Goal: Task Accomplishment & Management: Manage account settings

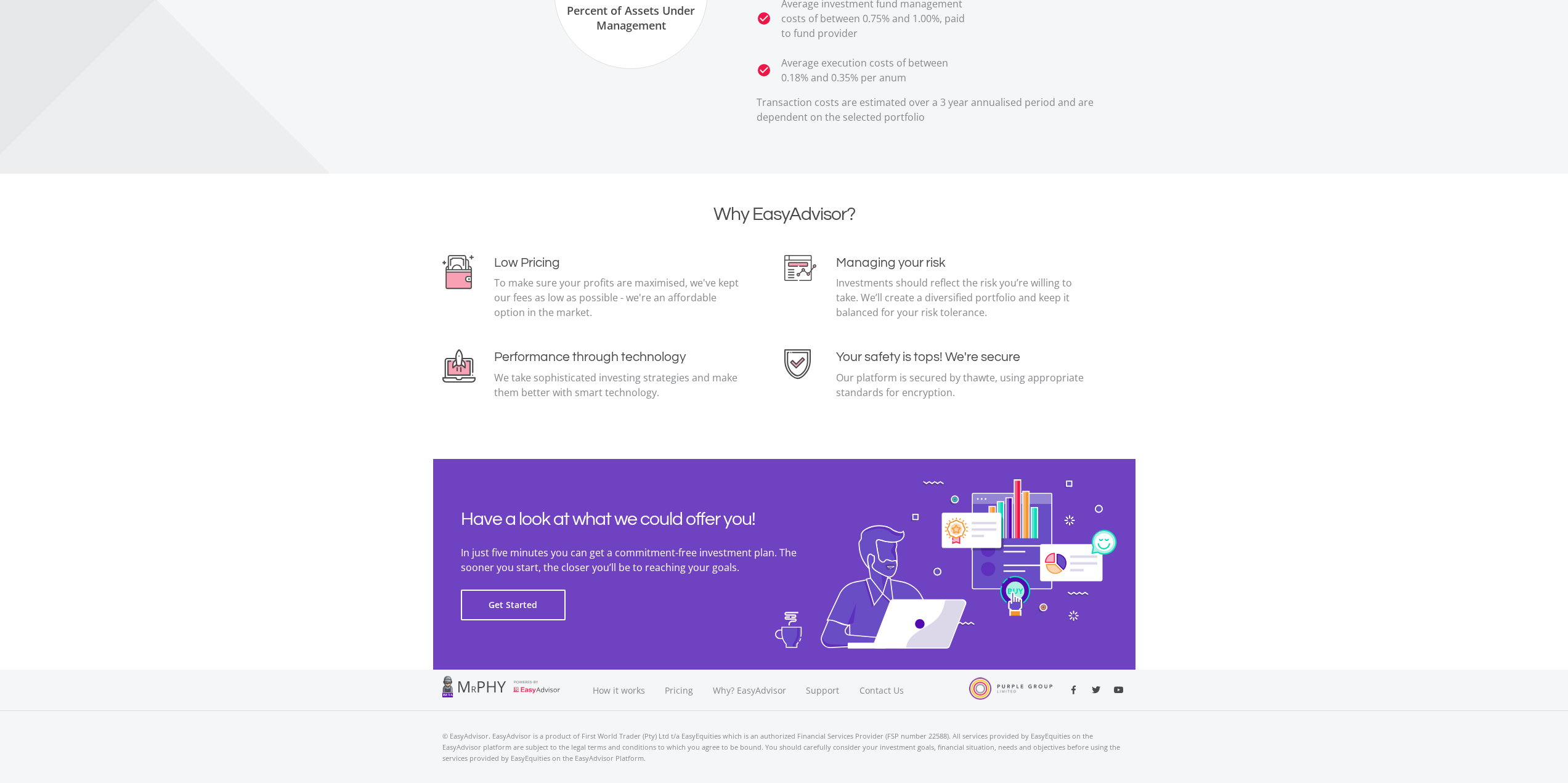
scroll to position [2458, 0]
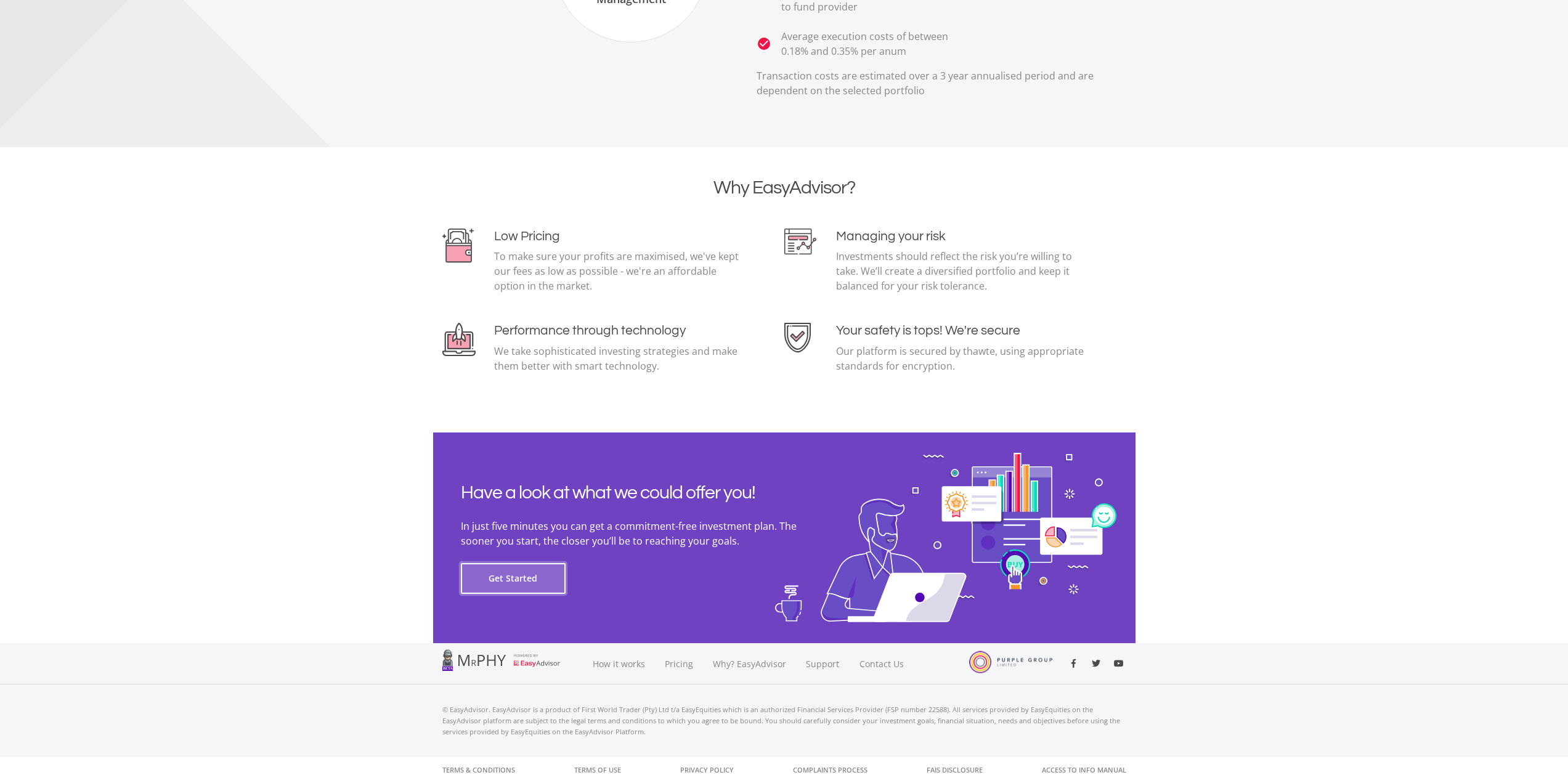
click at [535, 577] on button "Get Started" at bounding box center [513, 578] width 105 height 31
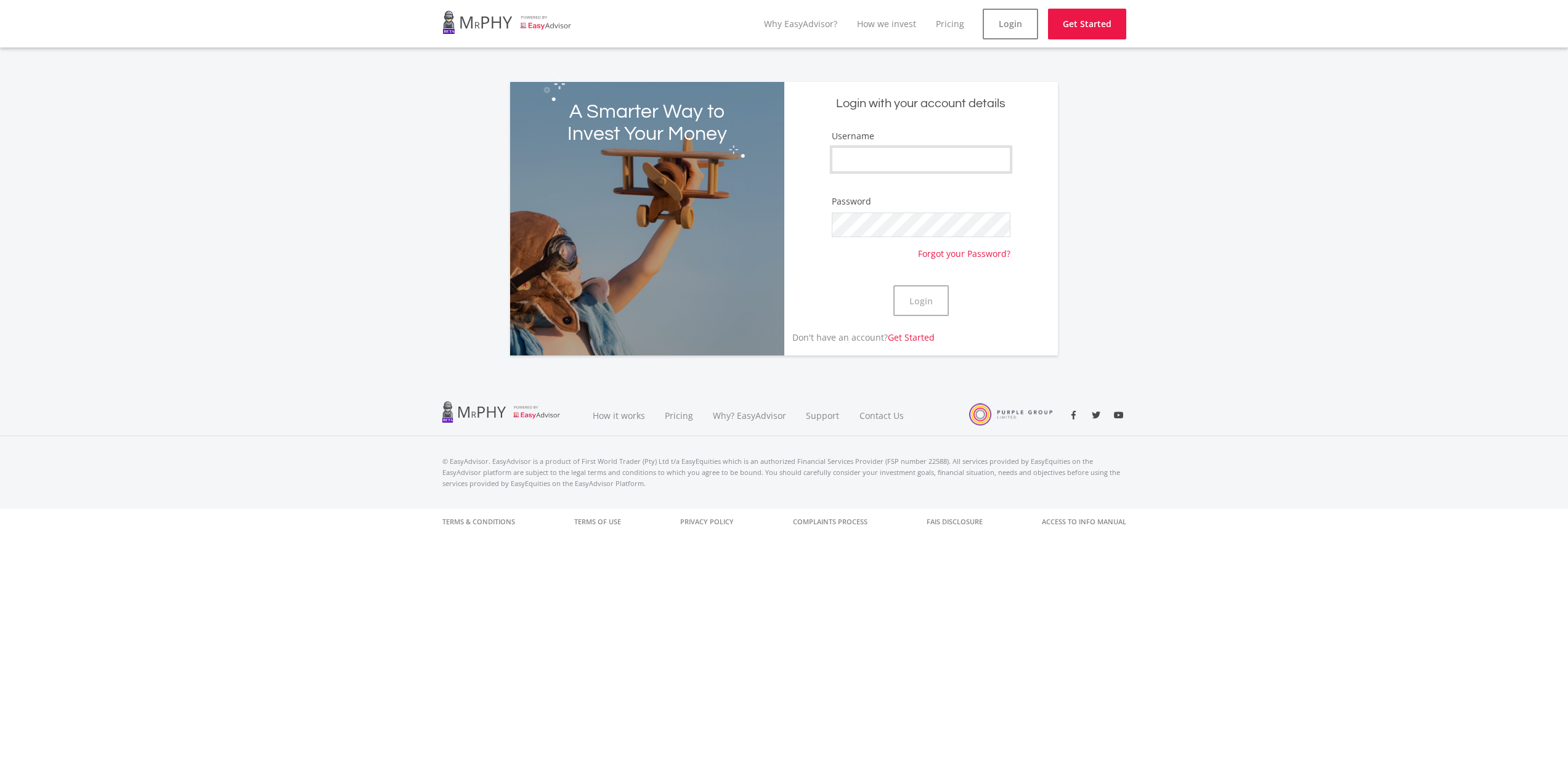
click at [906, 155] on input "Username" at bounding box center [921, 160] width 179 height 25
type input "pearcetyrone"
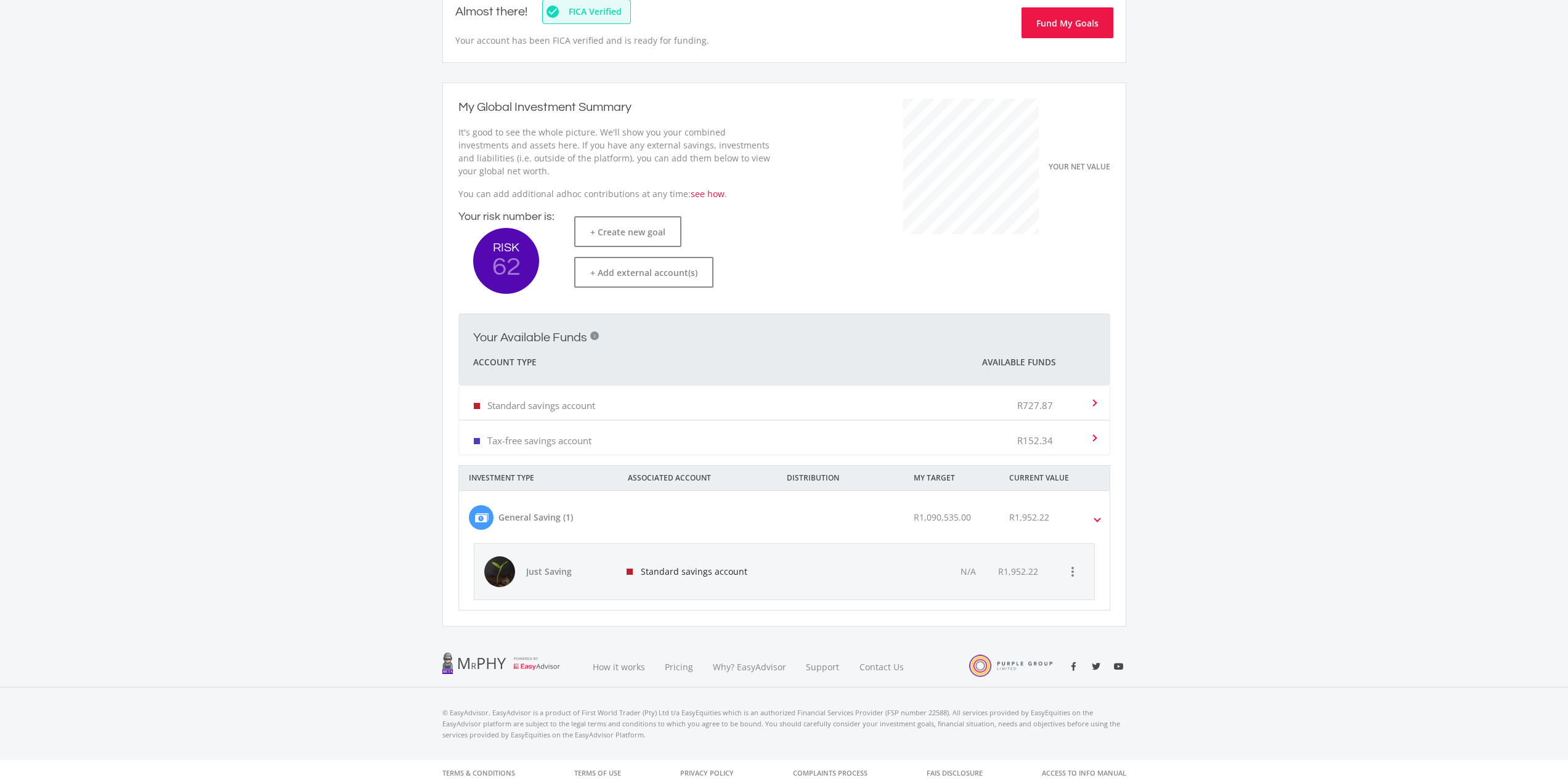
scroll to position [150, 0]
click at [893, 570] on div at bounding box center [840, 569] width 124 height 55
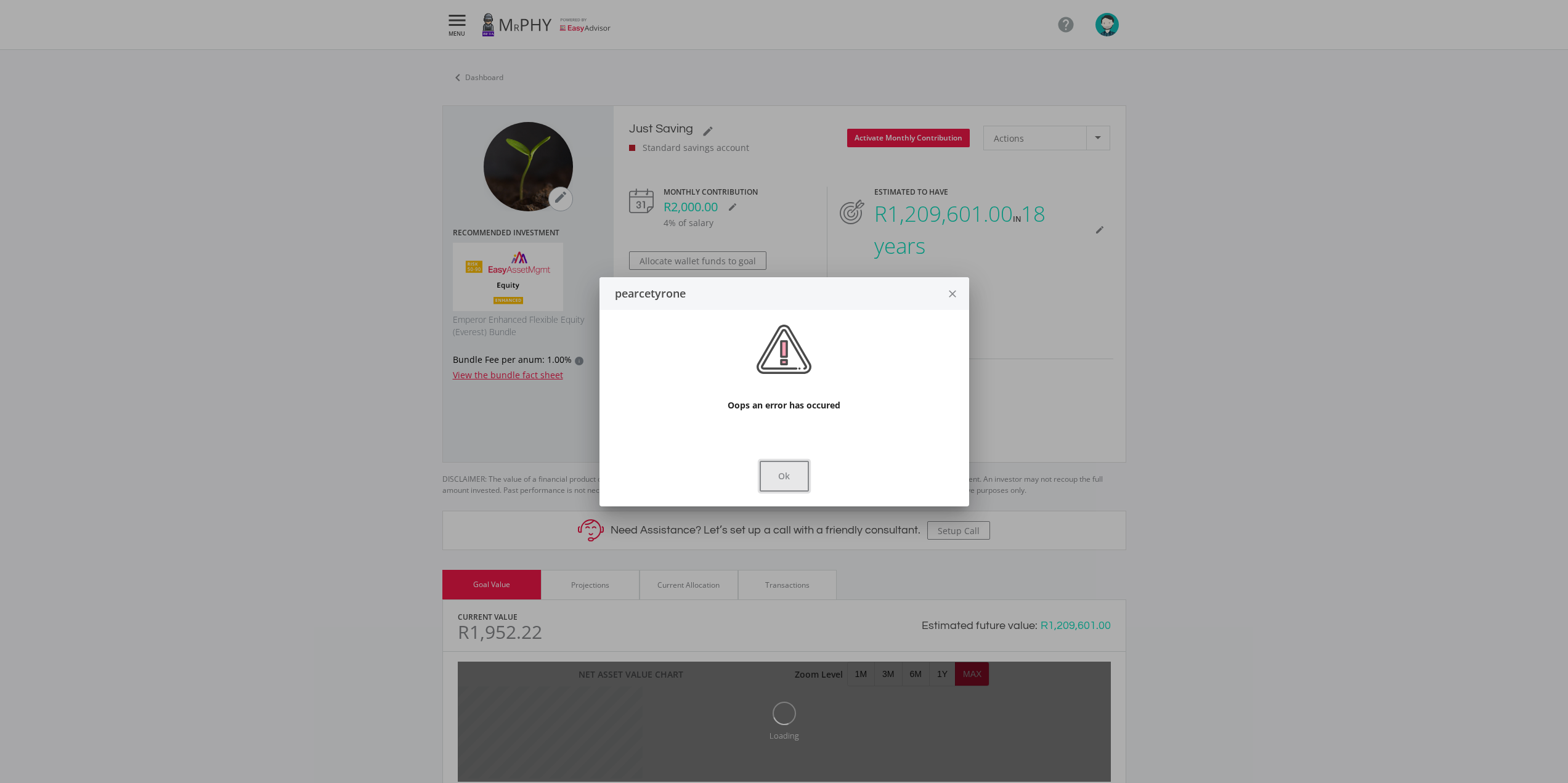
click at [789, 475] on button "Ok" at bounding box center [784, 476] width 49 height 31
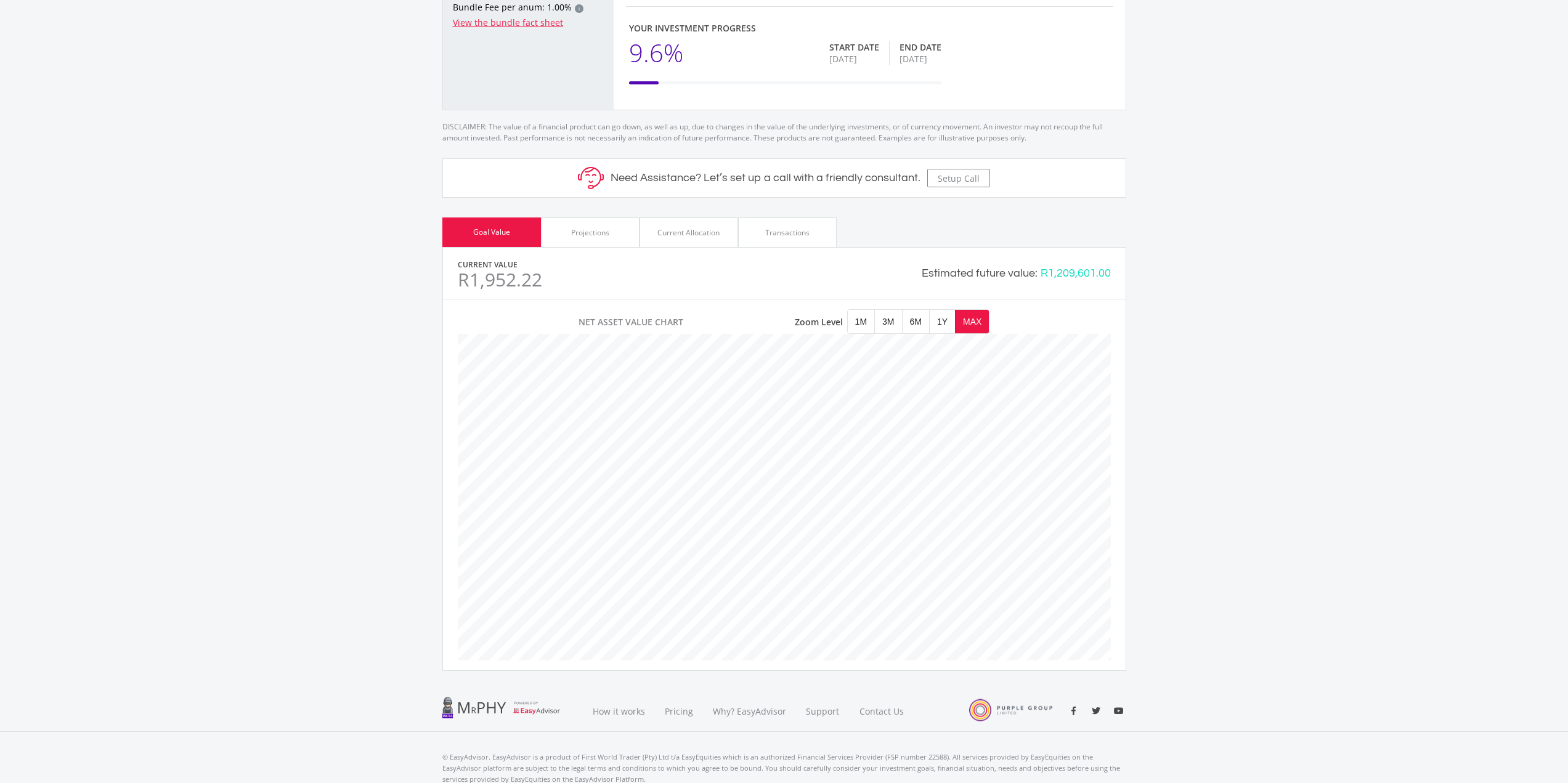
scroll to position [370, 0]
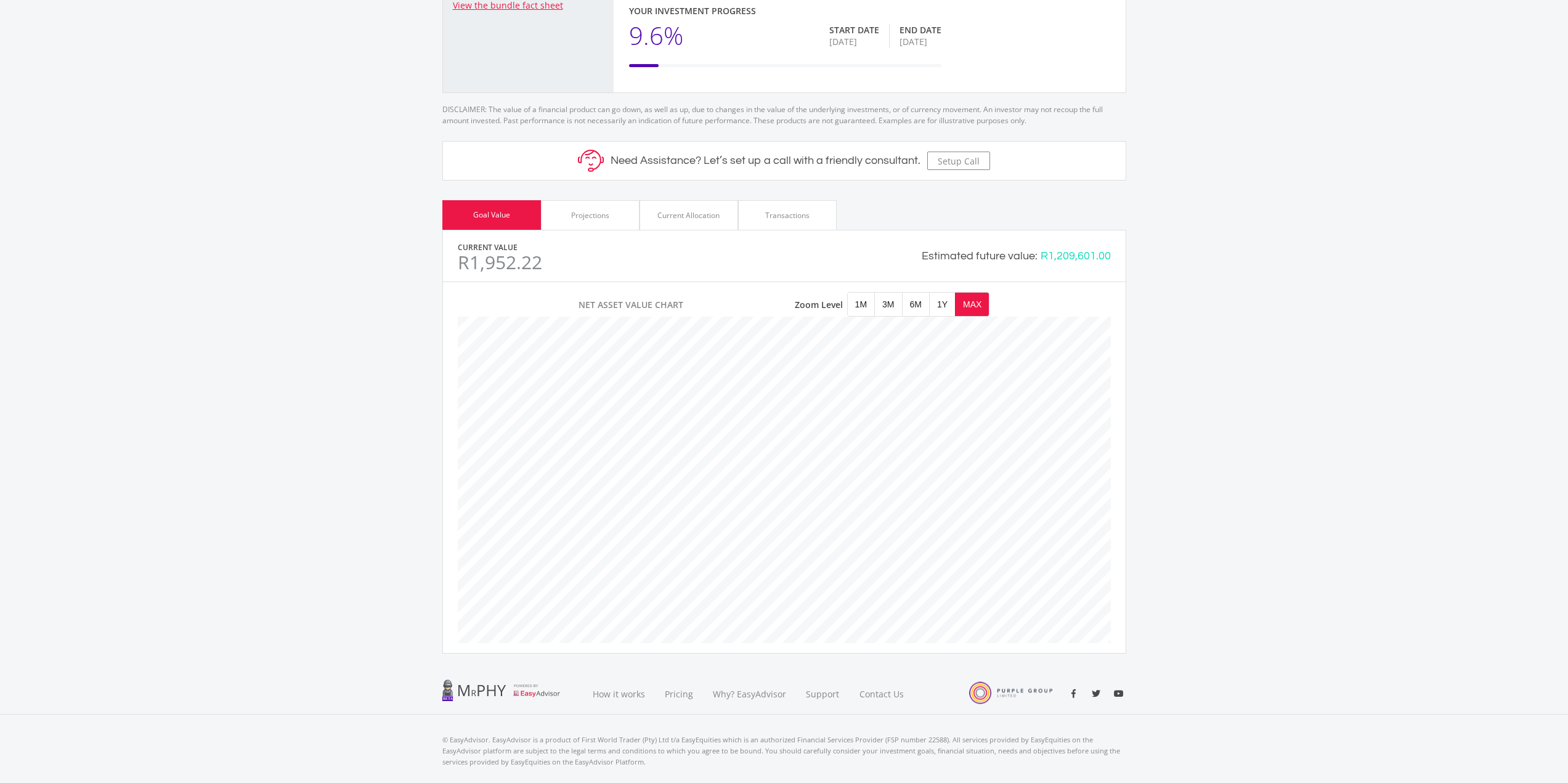
click at [605, 220] on div "Projections" at bounding box center [590, 215] width 38 height 11
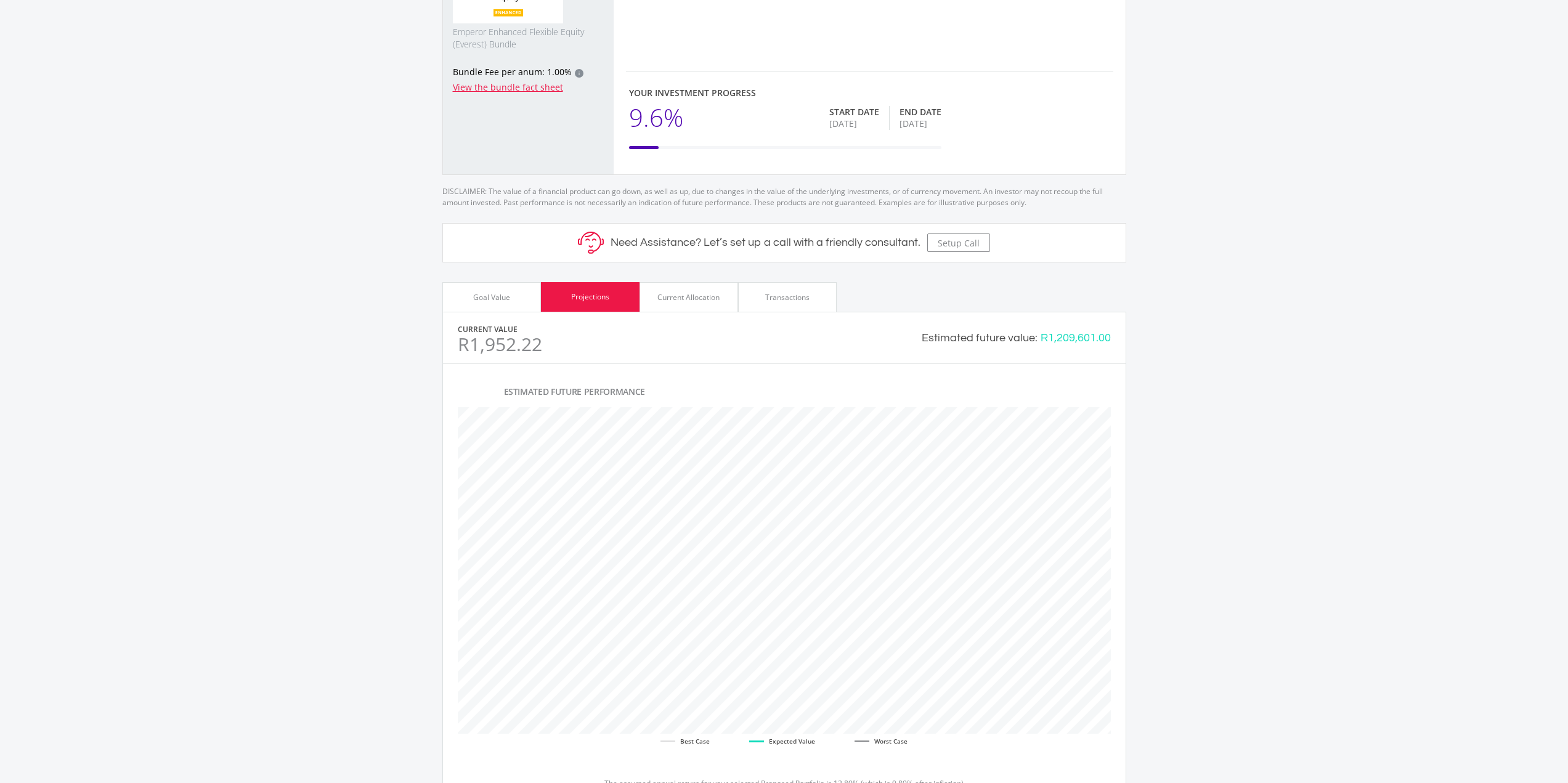
scroll to position [284, 0]
click at [699, 304] on div "Current Allocation" at bounding box center [688, 301] width 62 height 11
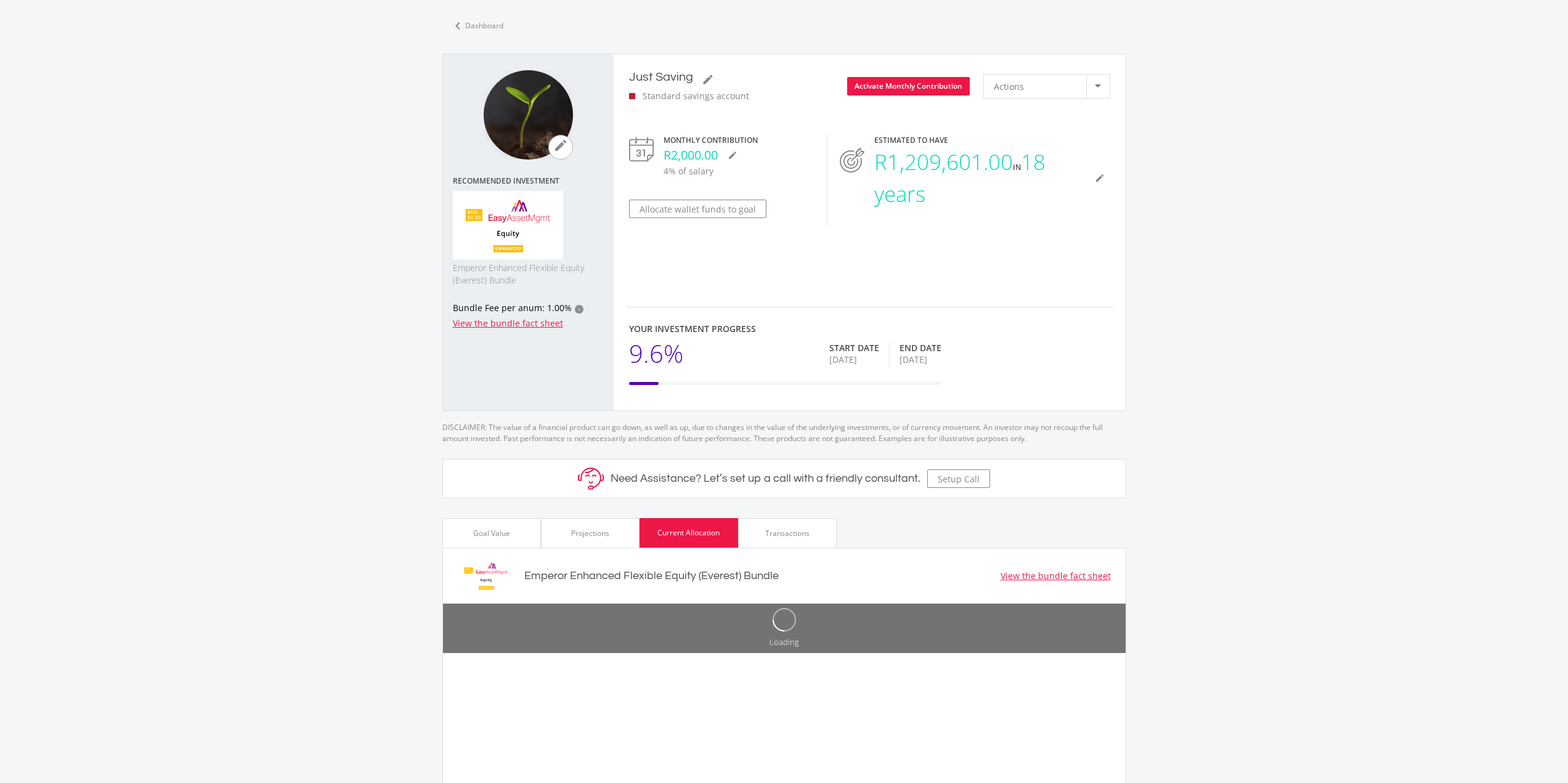
scroll to position [0, 0]
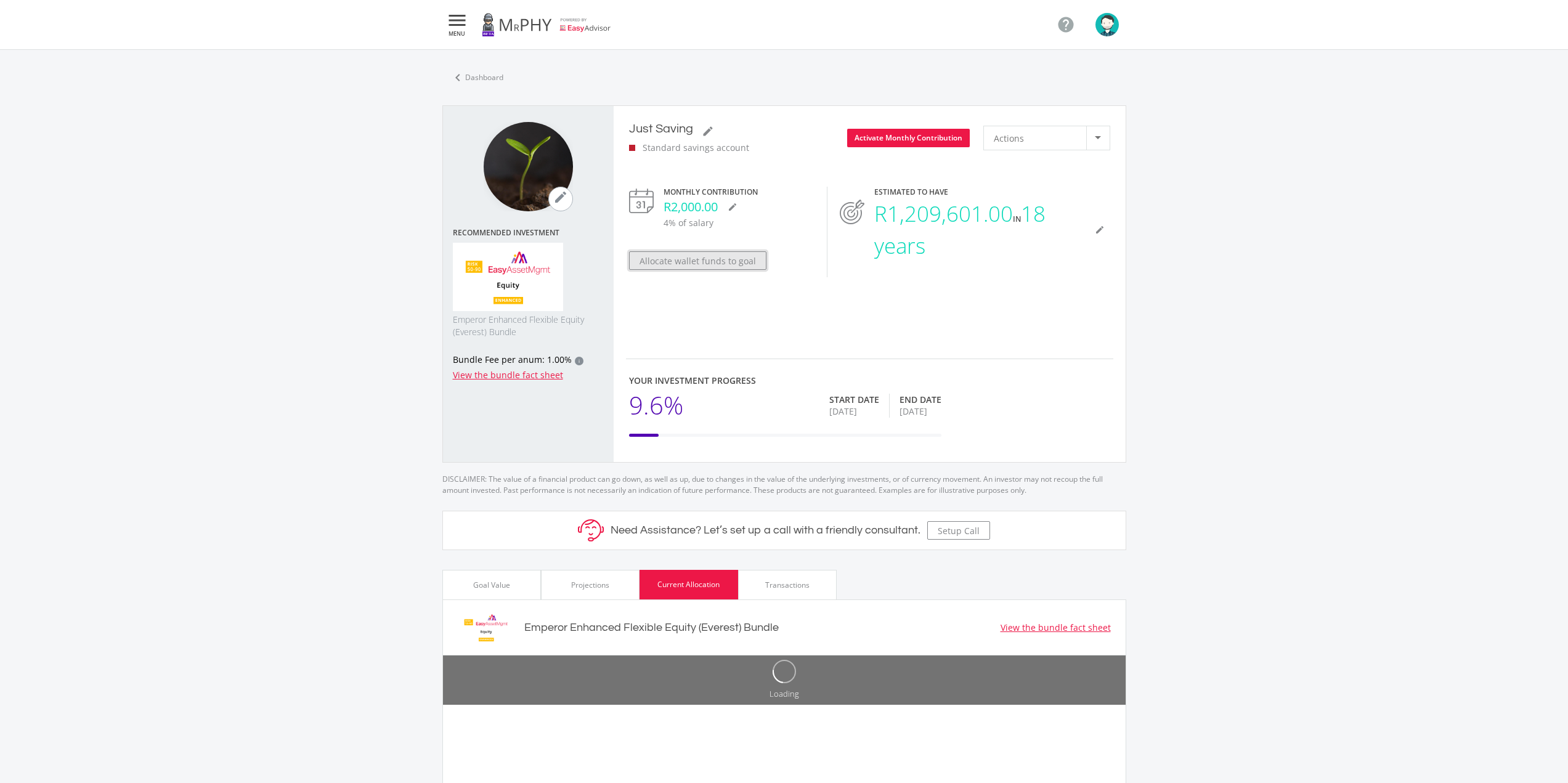
click at [688, 262] on button "Allocate wallet funds to goal" at bounding box center [697, 260] width 137 height 18
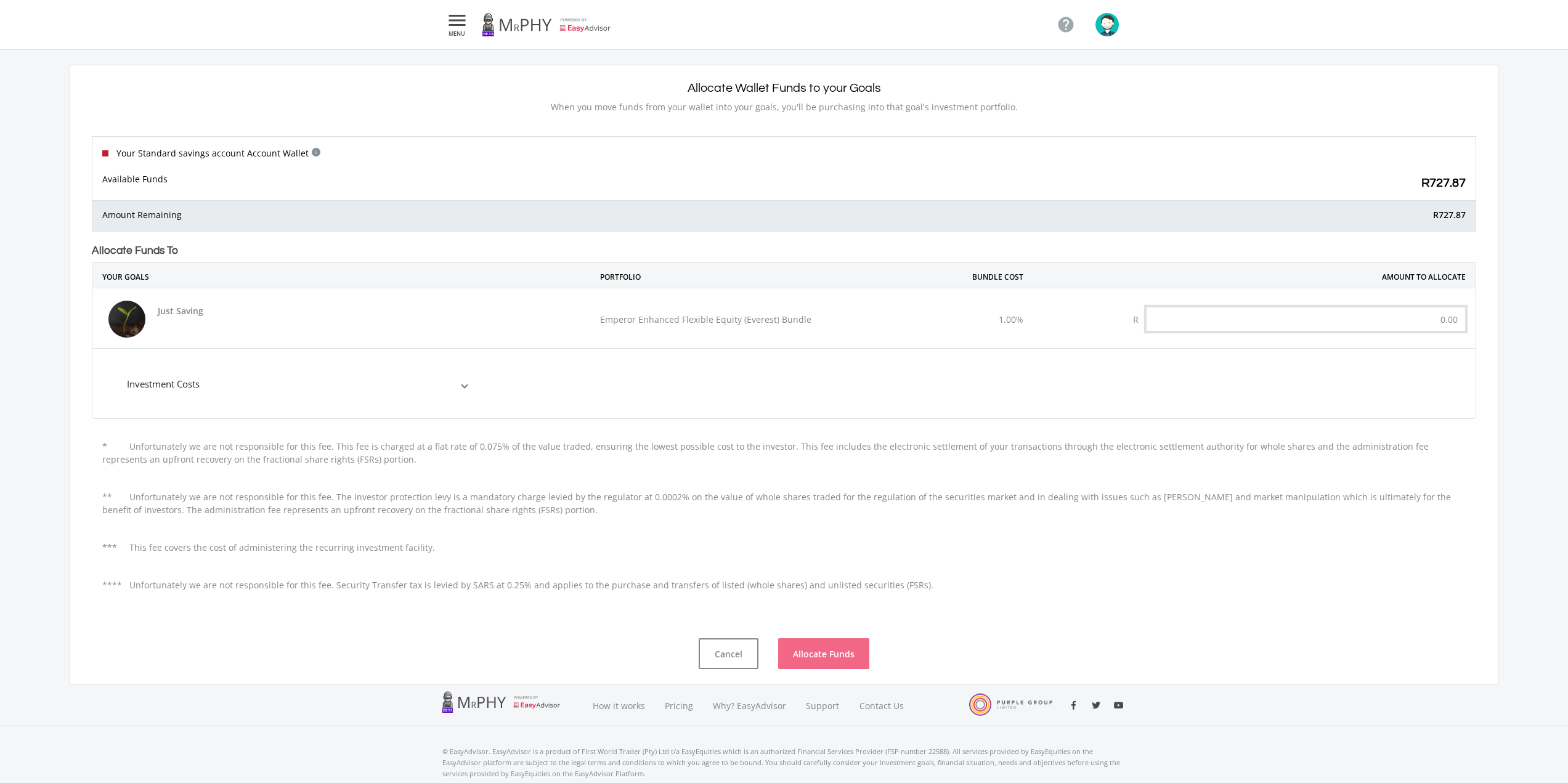
click at [1248, 315] on input "text" at bounding box center [1306, 319] width 320 height 25
type input "700.00"
click at [465, 384] on span at bounding box center [464, 384] width 5 height 15
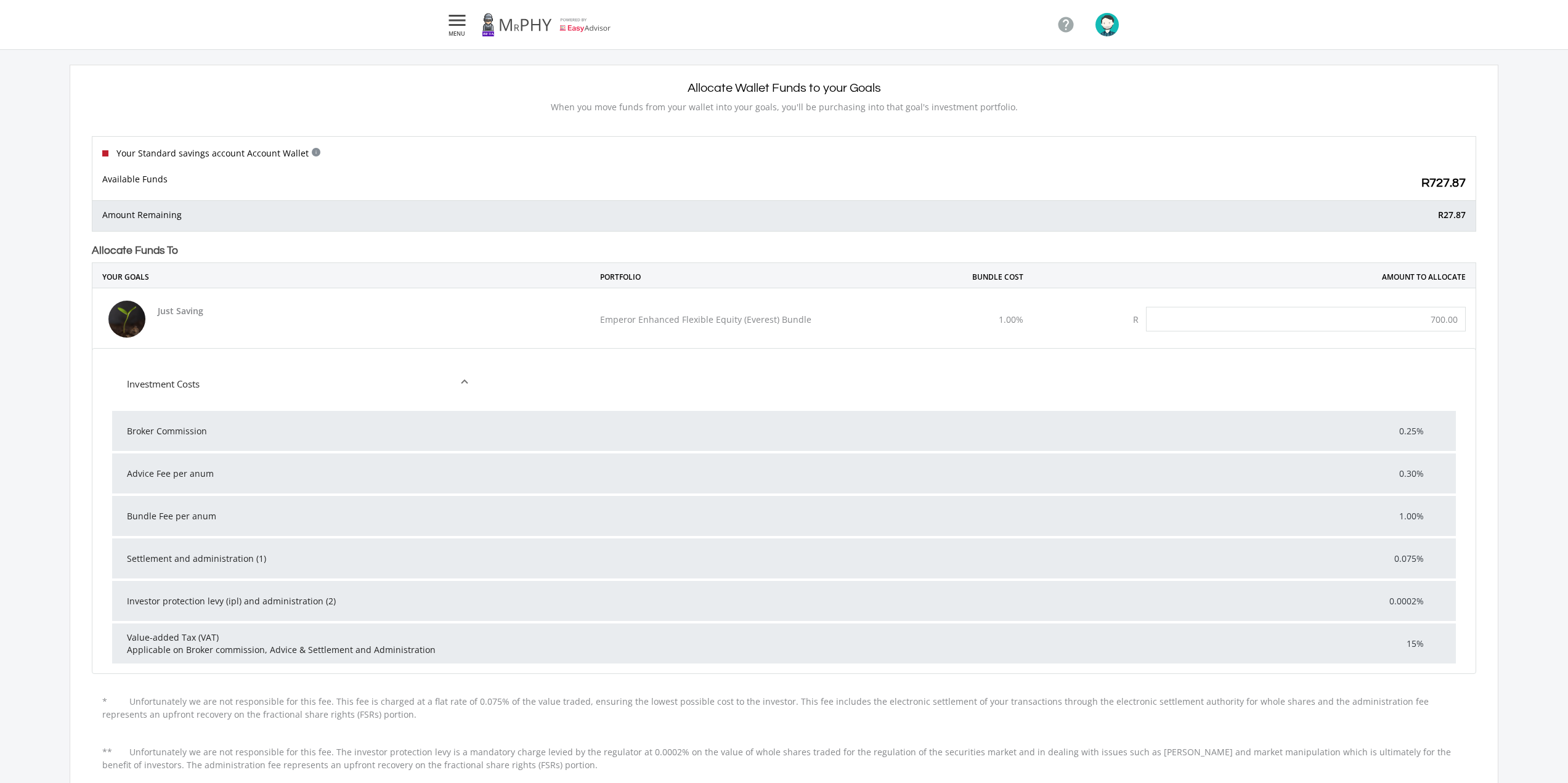
click at [461, 384] on span "Investment Costs" at bounding box center [294, 384] width 335 height 15
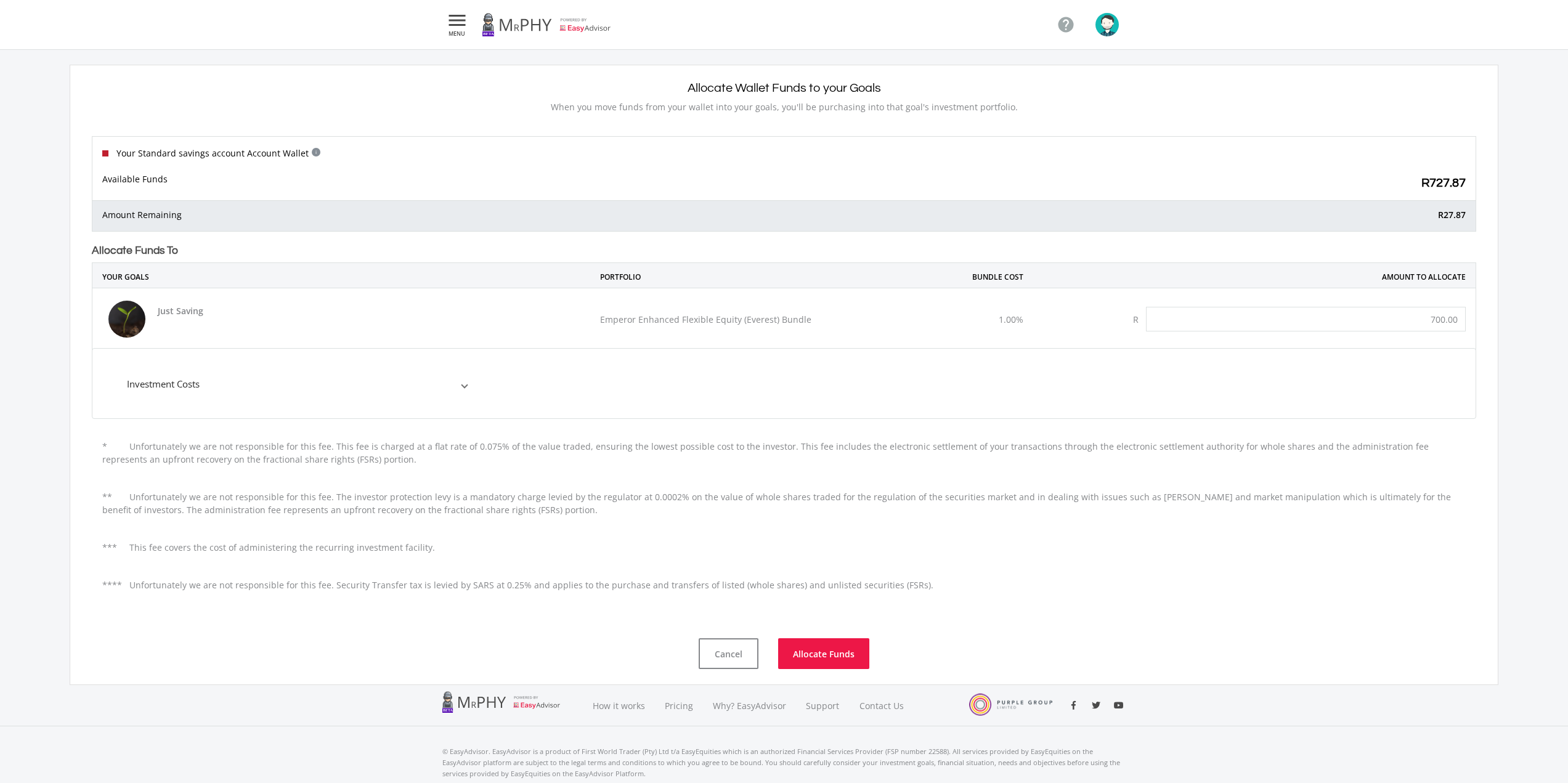
click at [458, 383] on span "Investment Costs" at bounding box center [294, 384] width 335 height 15
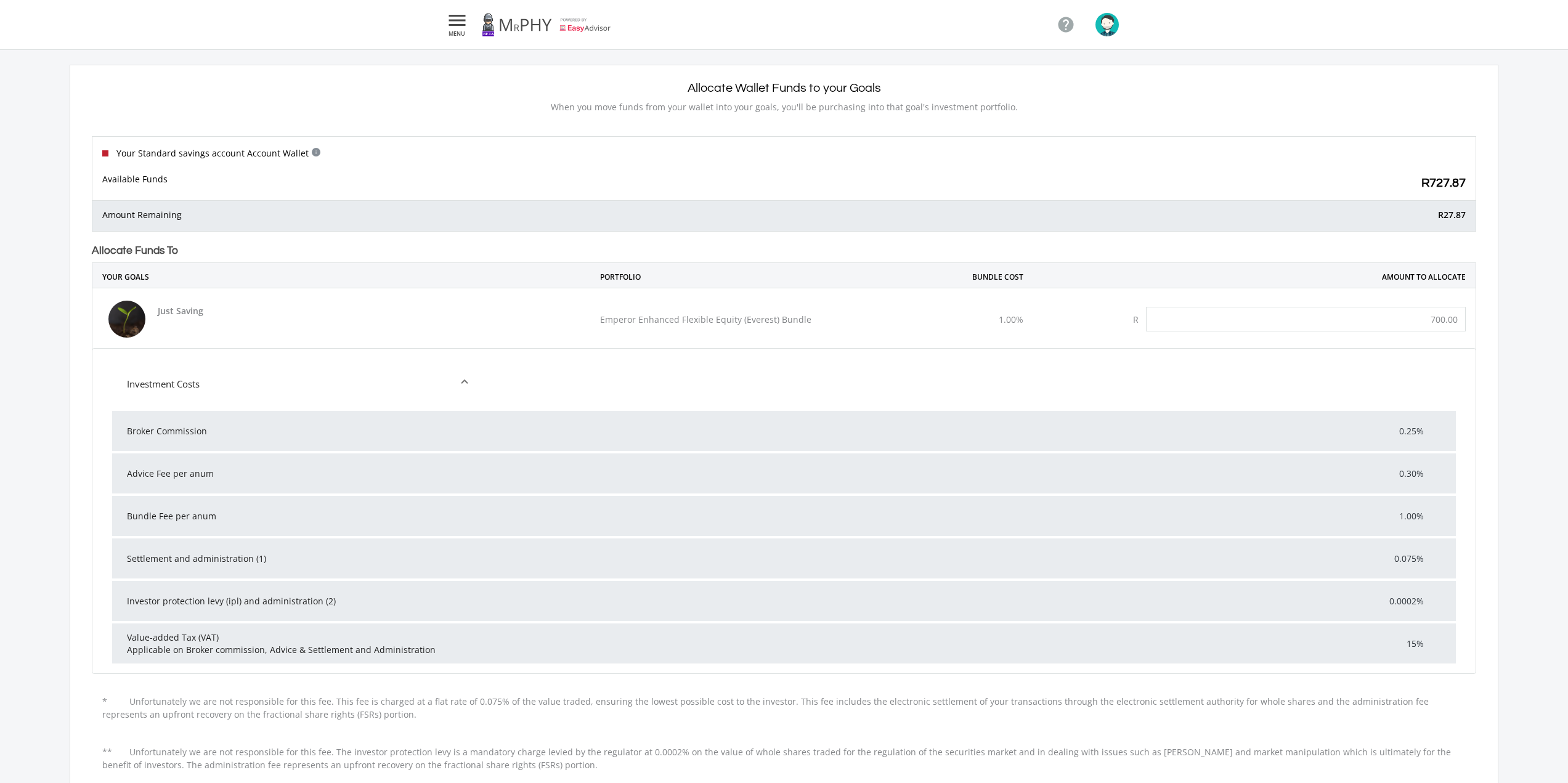
click at [556, 156] on div "Your Standard savings account Account Wallet i This is your EasyEquities ZAR ac…" at bounding box center [492, 155] width 800 height 16
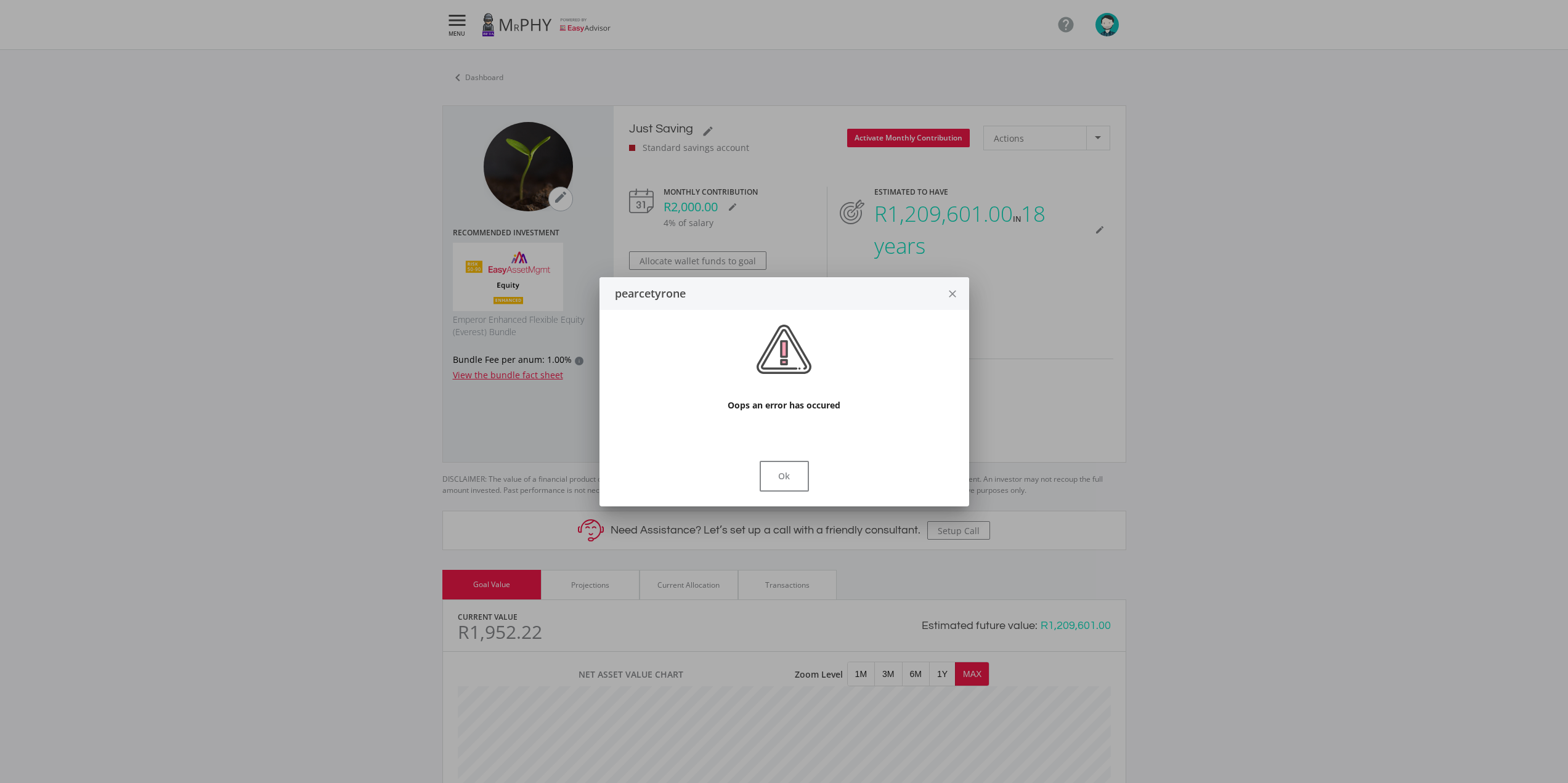
scroll to position [352, 653]
click at [784, 474] on button "Ok" at bounding box center [784, 476] width 49 height 31
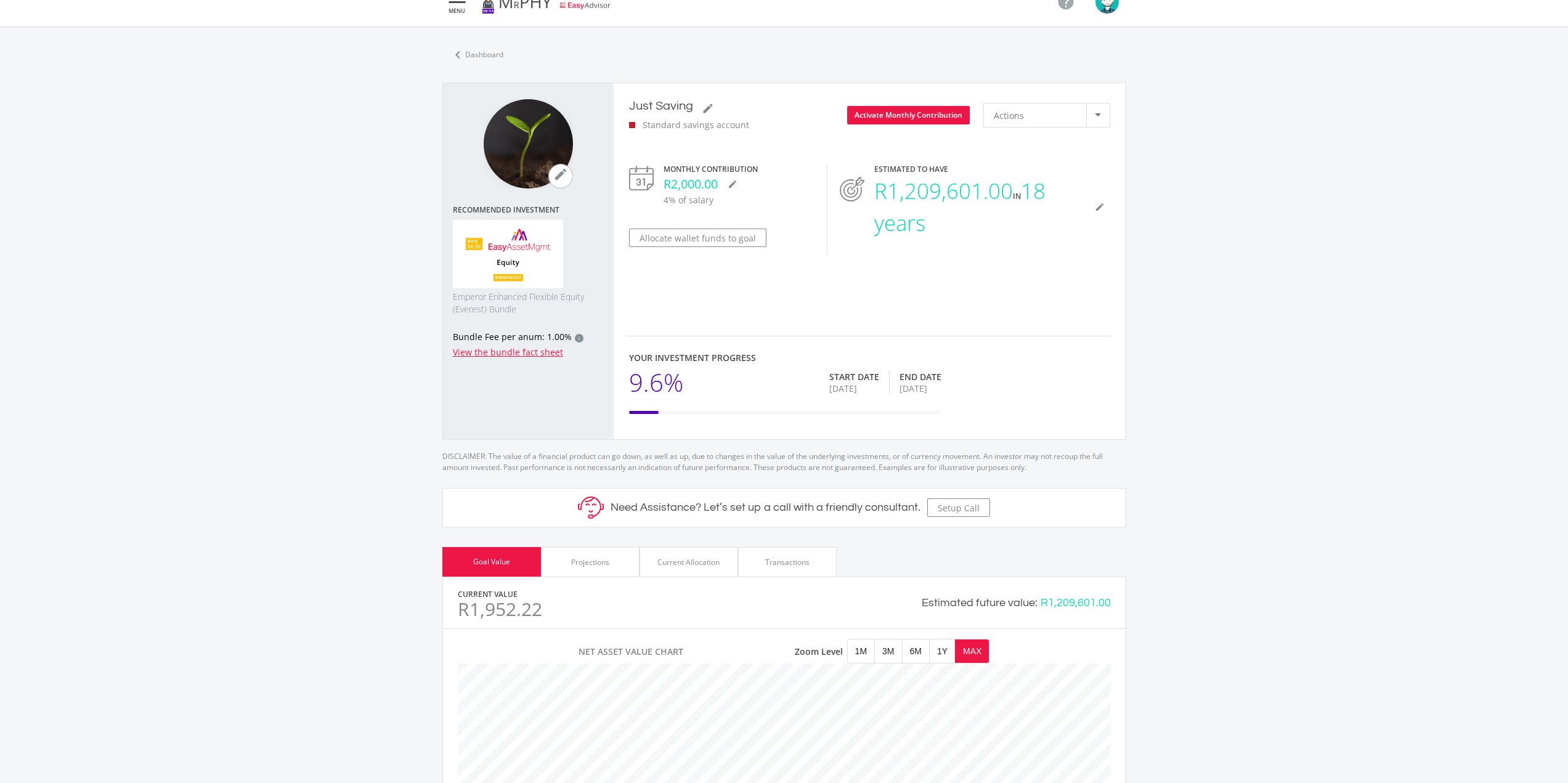
scroll to position [0, 0]
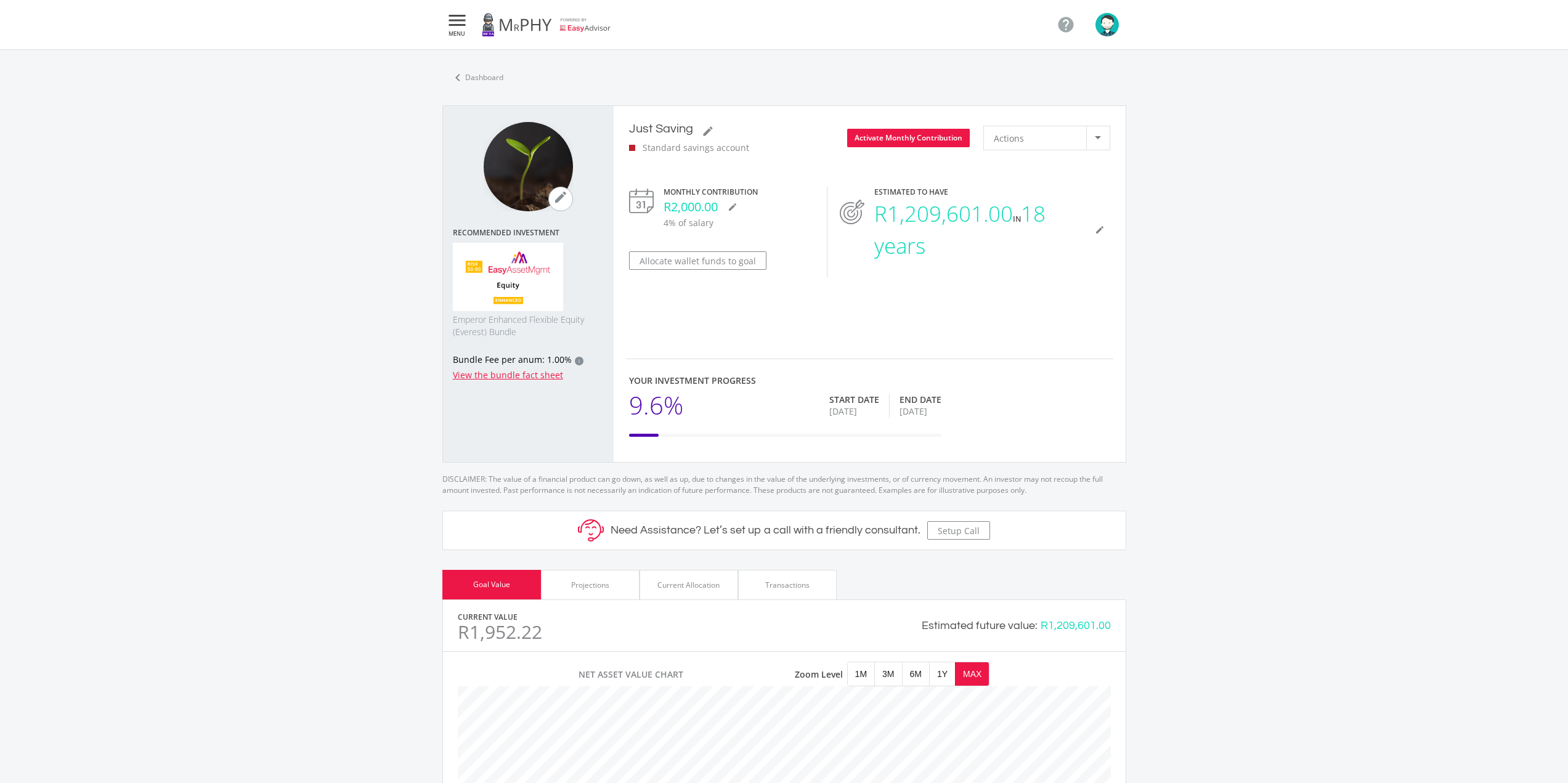
click at [523, 243] on img at bounding box center [508, 277] width 111 height 69
click at [513, 281] on img at bounding box center [508, 277] width 111 height 69
click at [512, 299] on img at bounding box center [508, 277] width 111 height 69
click at [465, 28] on icon "" at bounding box center [457, 20] width 23 height 15
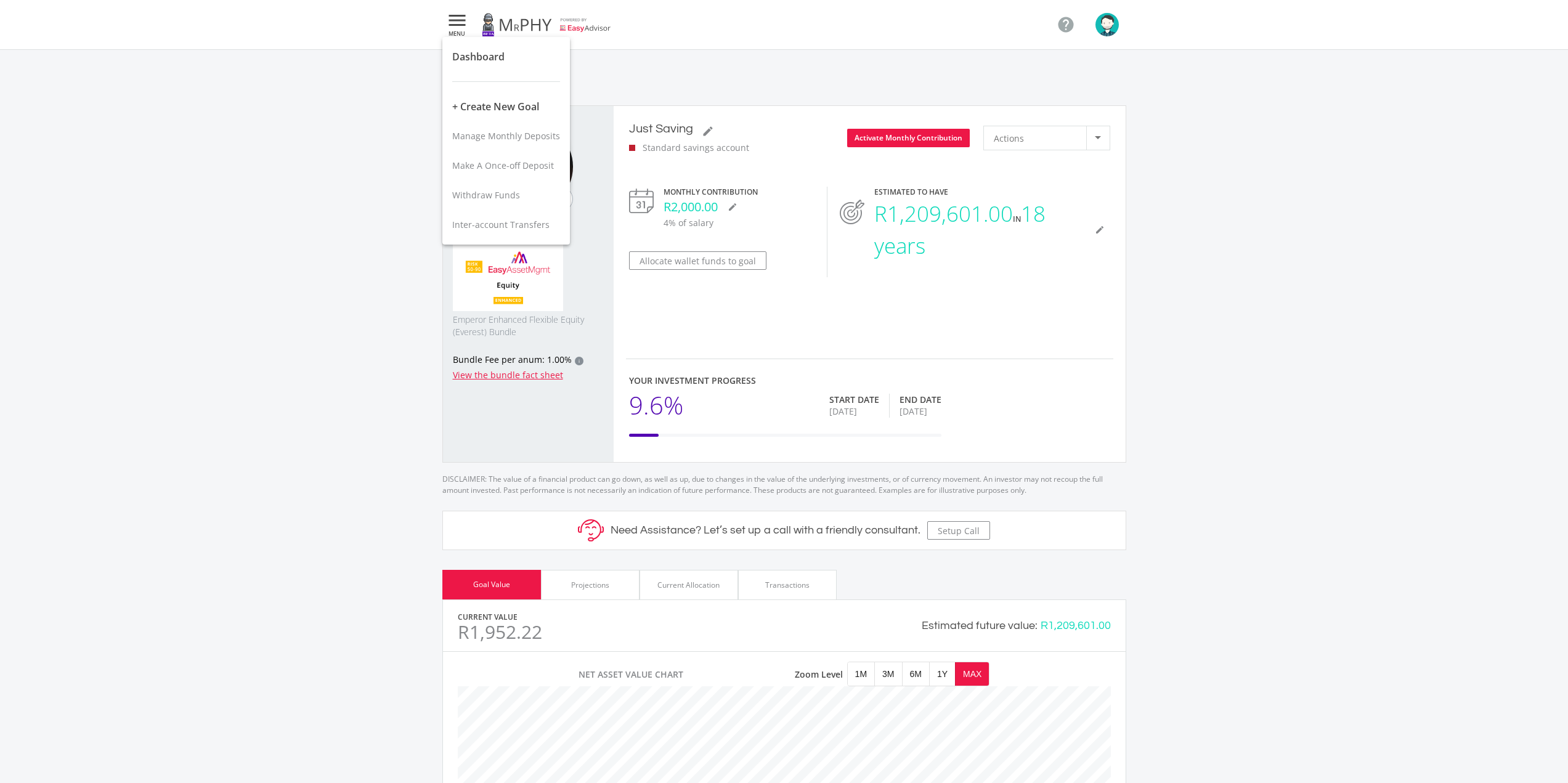
click at [929, 23] on div at bounding box center [784, 392] width 1568 height 783
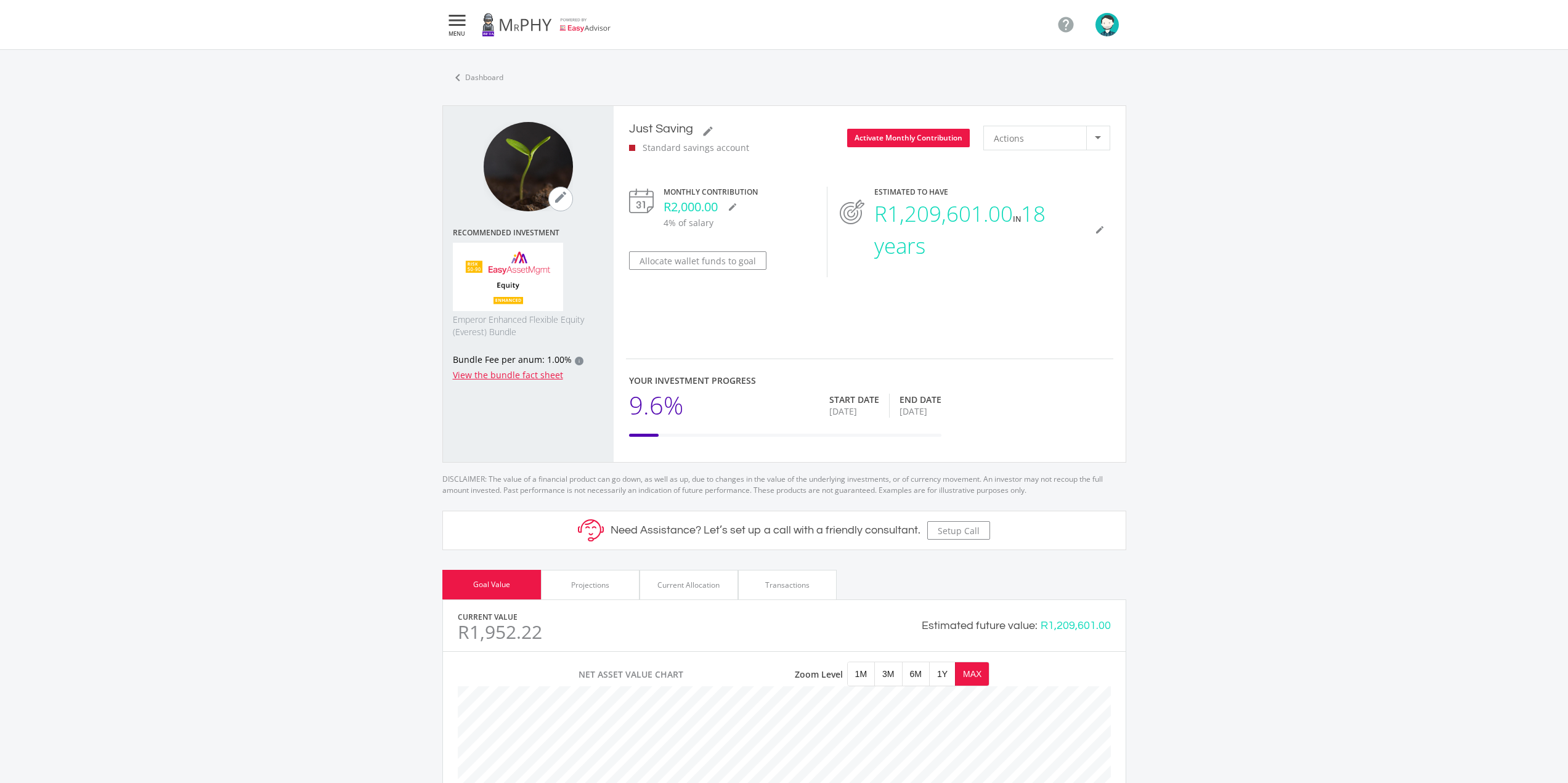
click at [566, 31] on link at bounding box center [546, 25] width 129 height 35
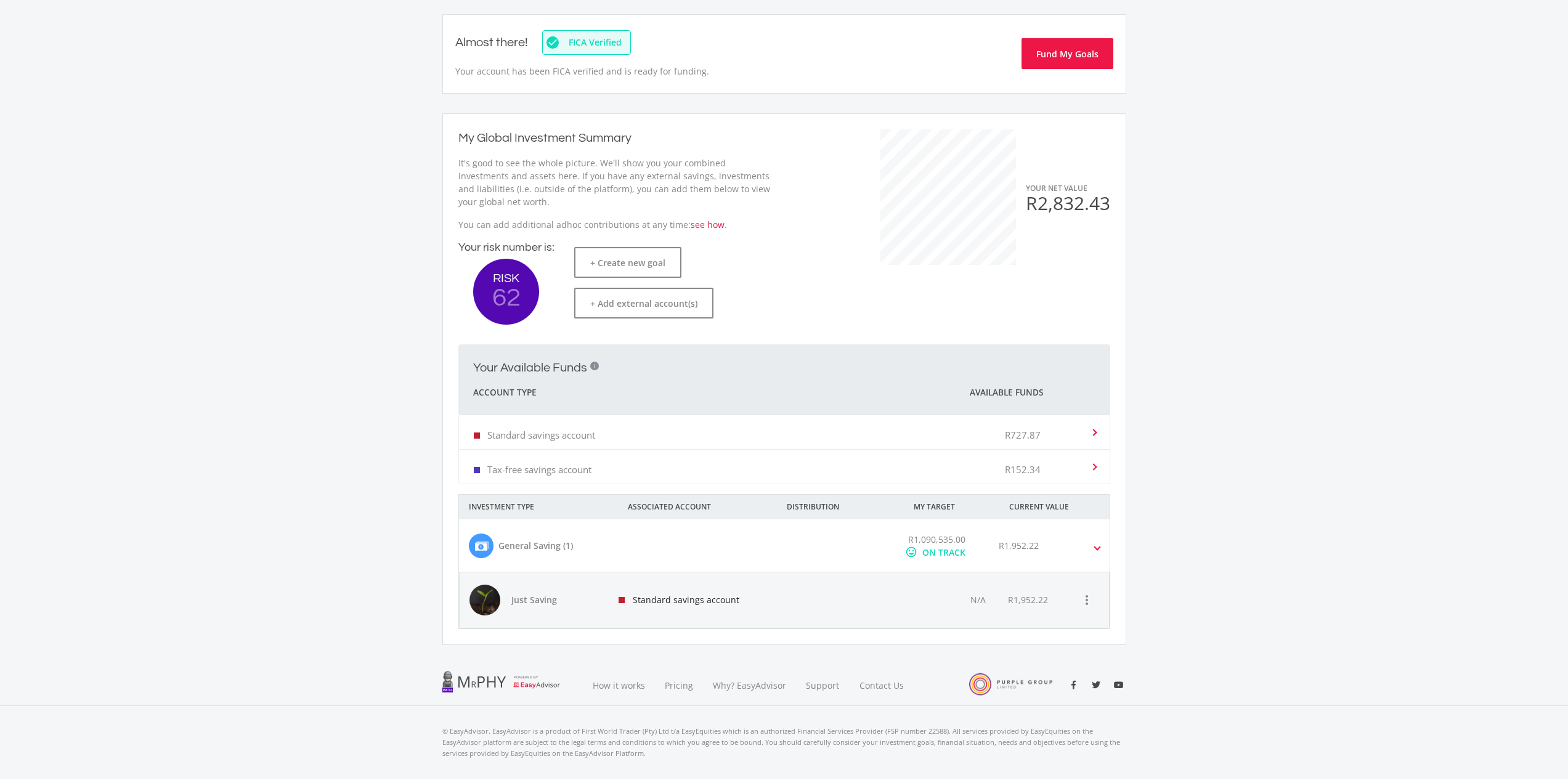
scroll to position [138, 0]
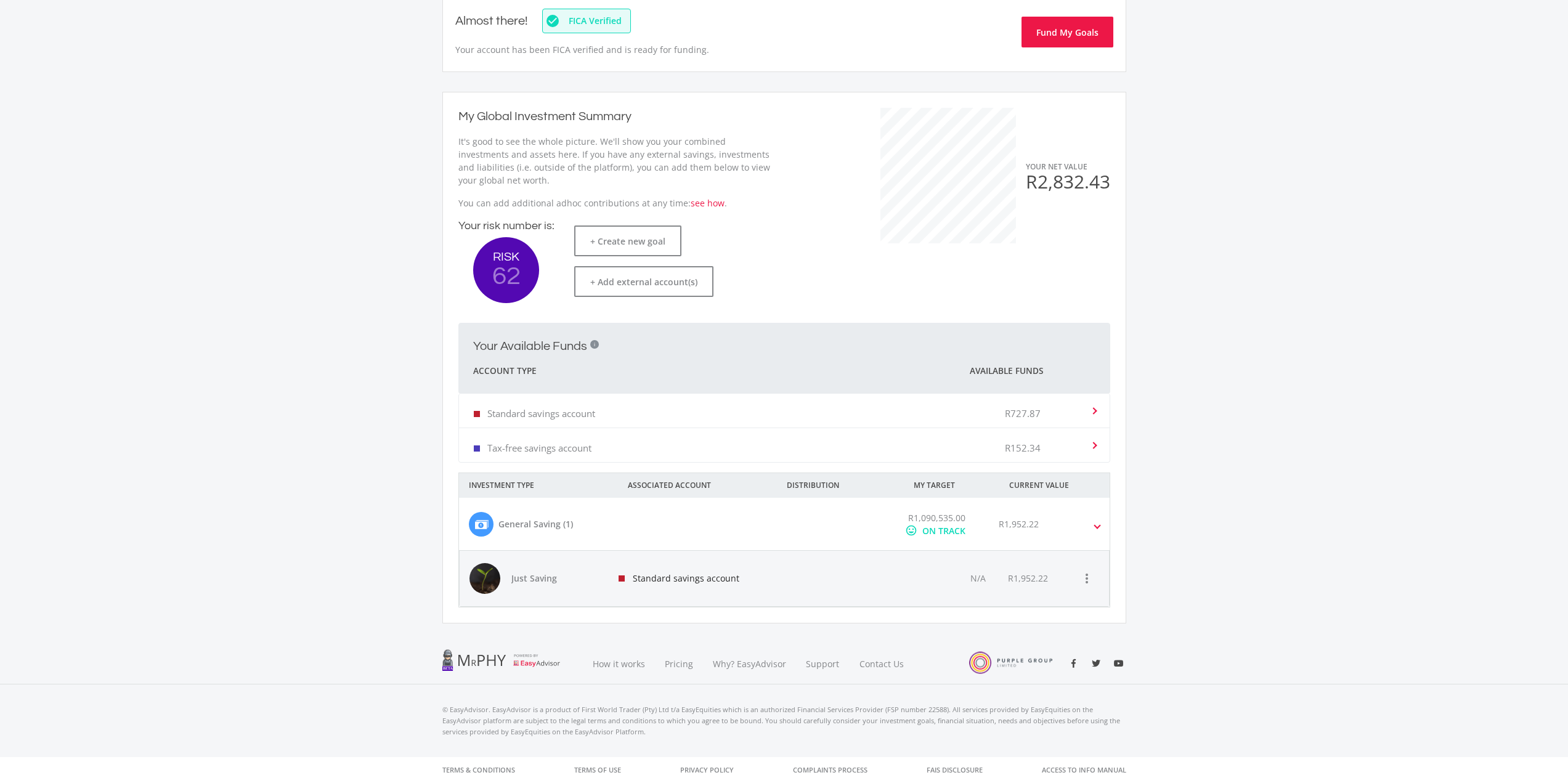
click at [1055, 184] on span "R2,832.43" at bounding box center [1068, 181] width 84 height 25
click at [1025, 578] on div "R1,952.22" at bounding box center [1028, 578] width 40 height 12
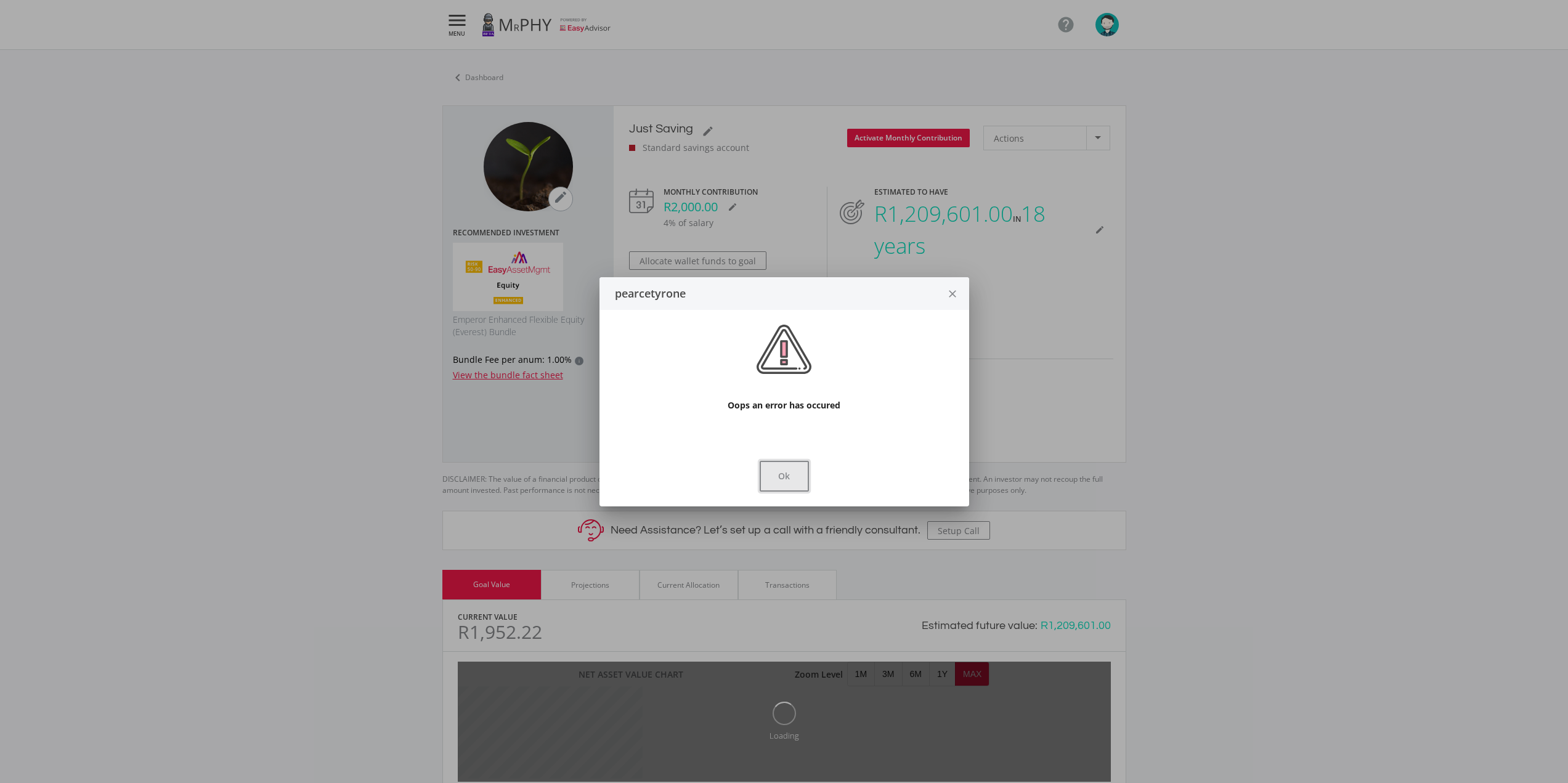
click at [804, 475] on button "Ok" at bounding box center [784, 476] width 49 height 31
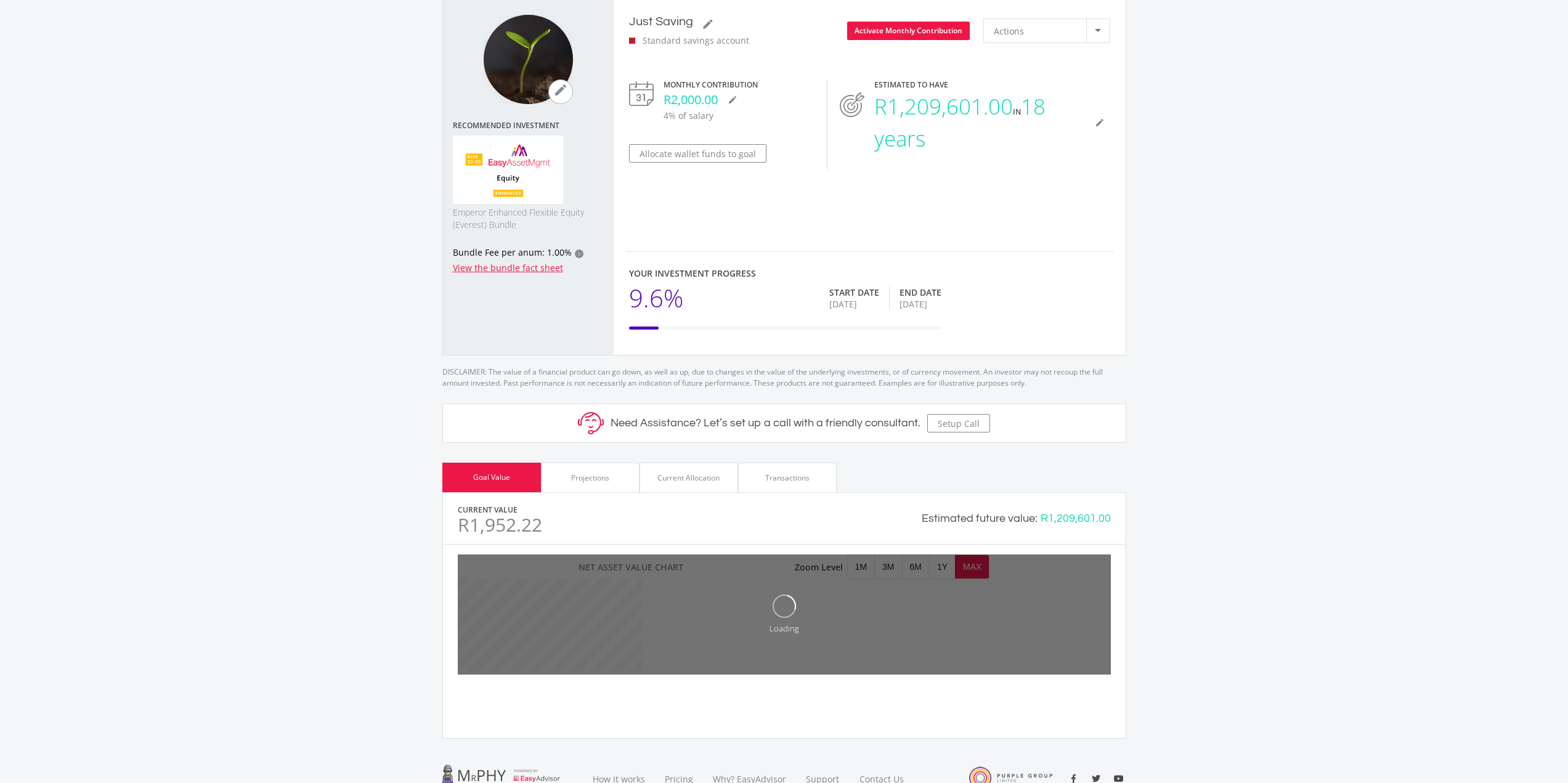
scroll to position [123, 0]
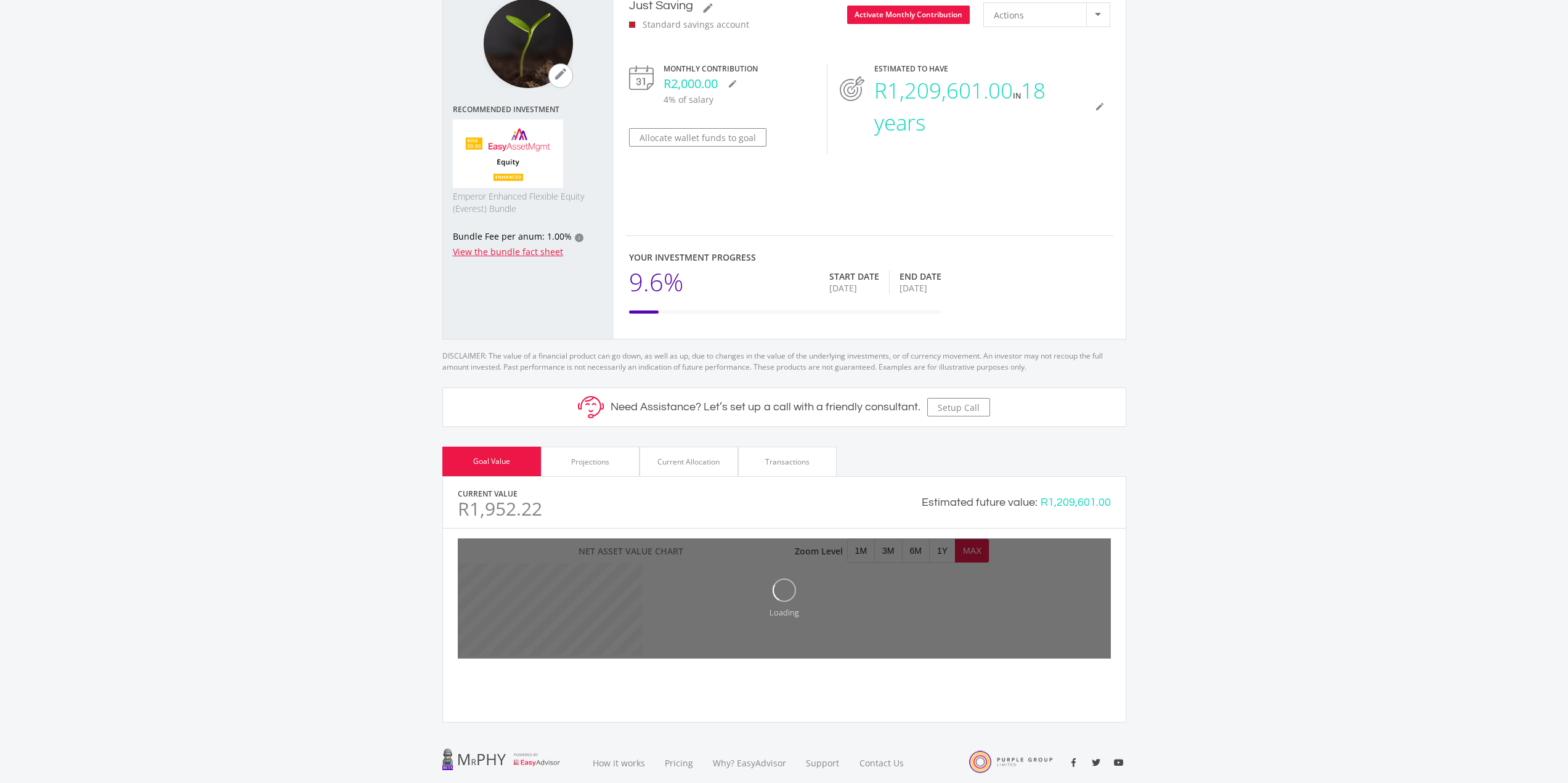
click at [812, 470] on div "Transactions" at bounding box center [787, 461] width 99 height 30
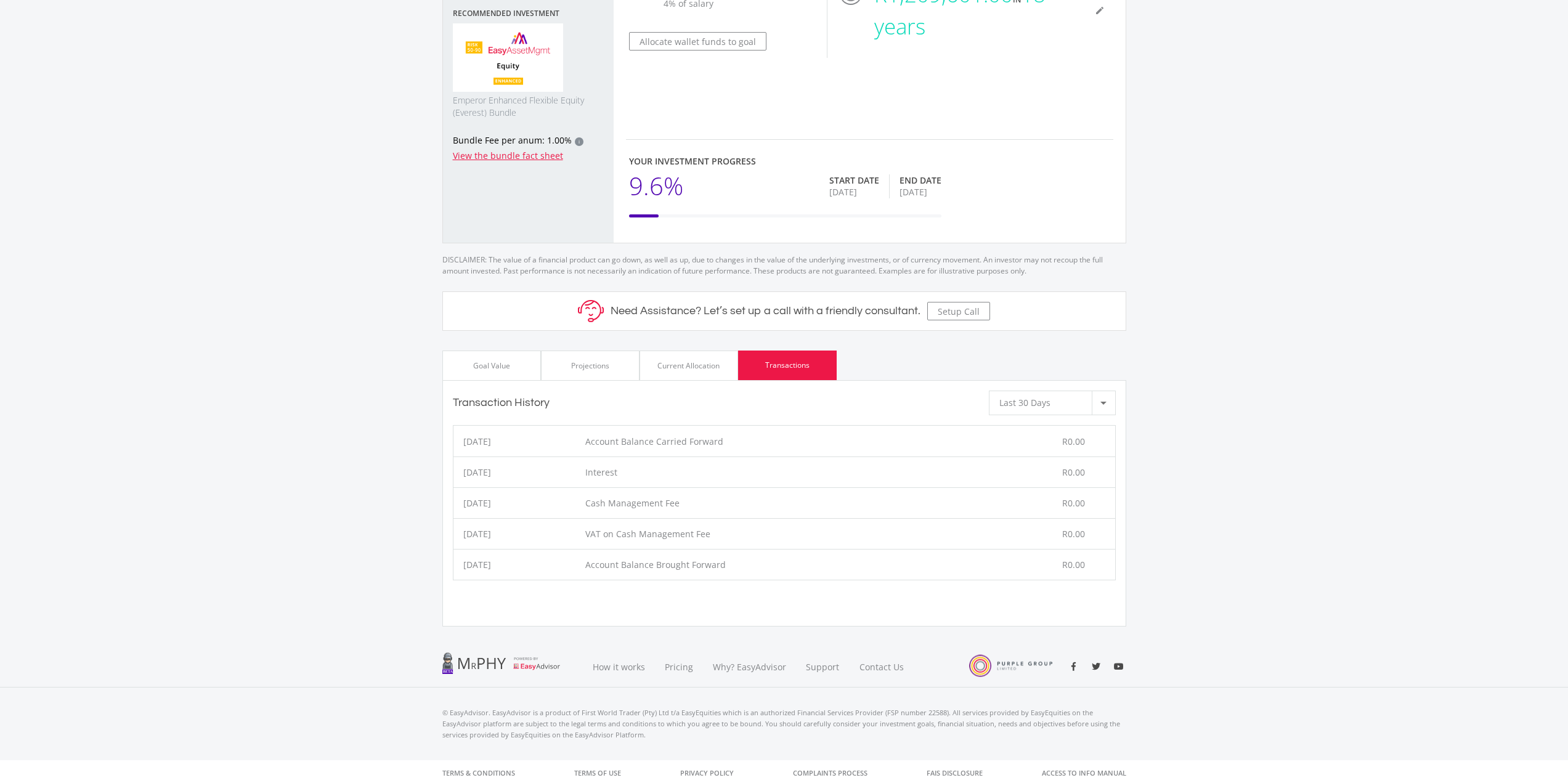
scroll to position [222, 0]
click at [1079, 402] on div "Last 30 Days" at bounding box center [1045, 399] width 92 height 23
click at [1066, 467] on span "Last 365 Days" at bounding box center [1055, 466] width 111 height 17
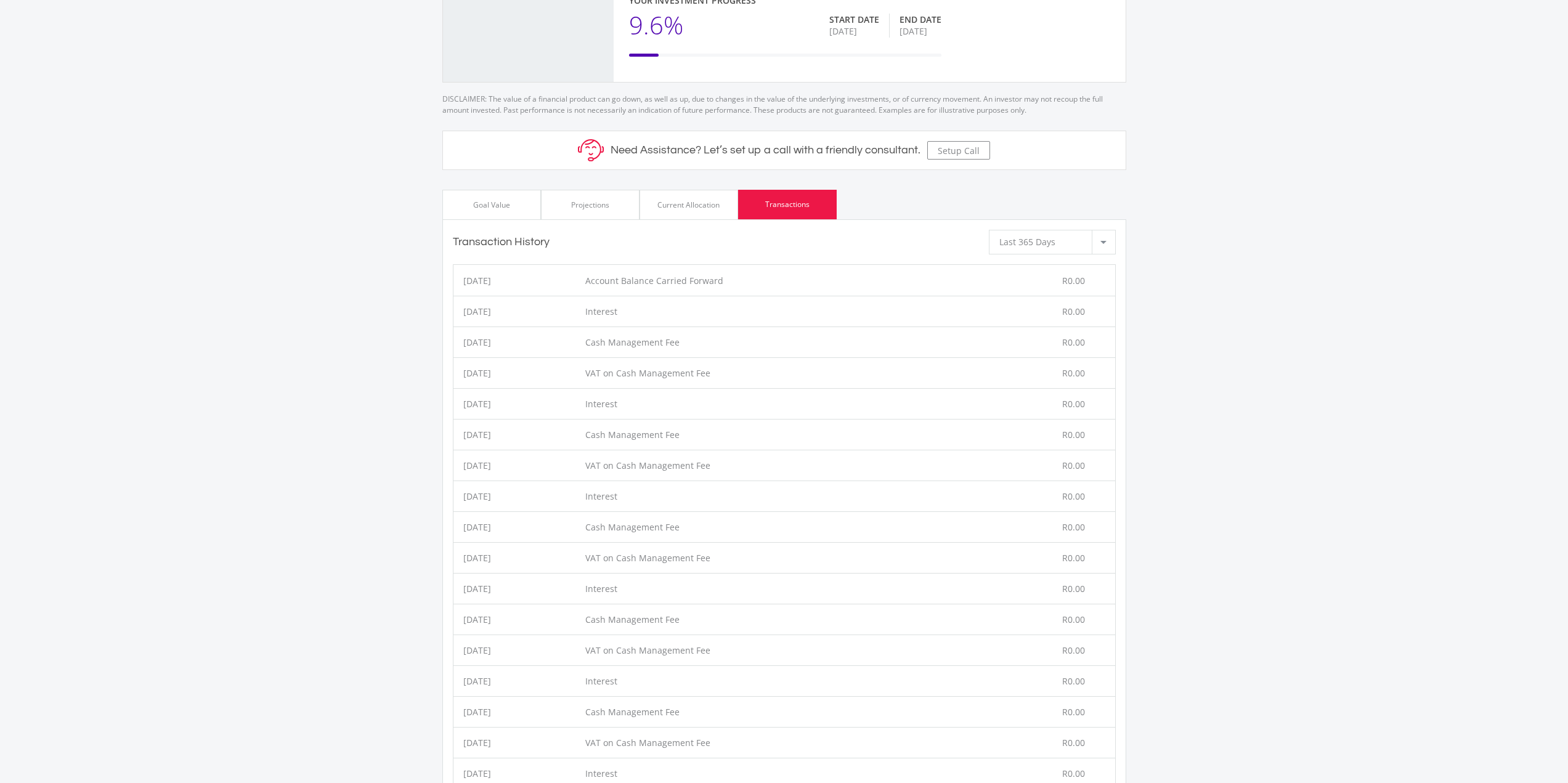
scroll to position [284, 0]
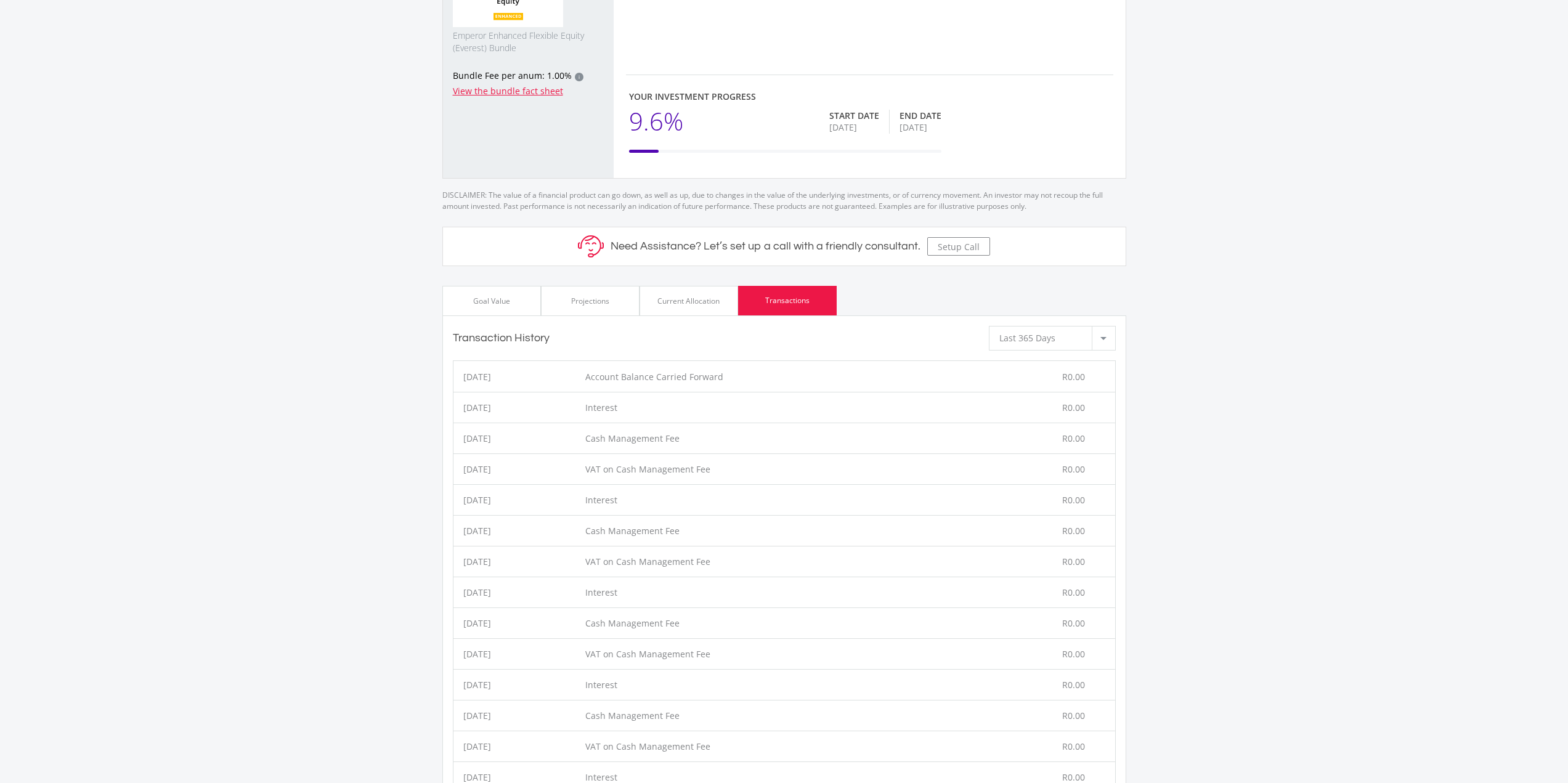
click at [1051, 337] on span "Last 365 Days" at bounding box center [1027, 338] width 56 height 12
click at [1094, 296] on div at bounding box center [784, 392] width 1568 height 783
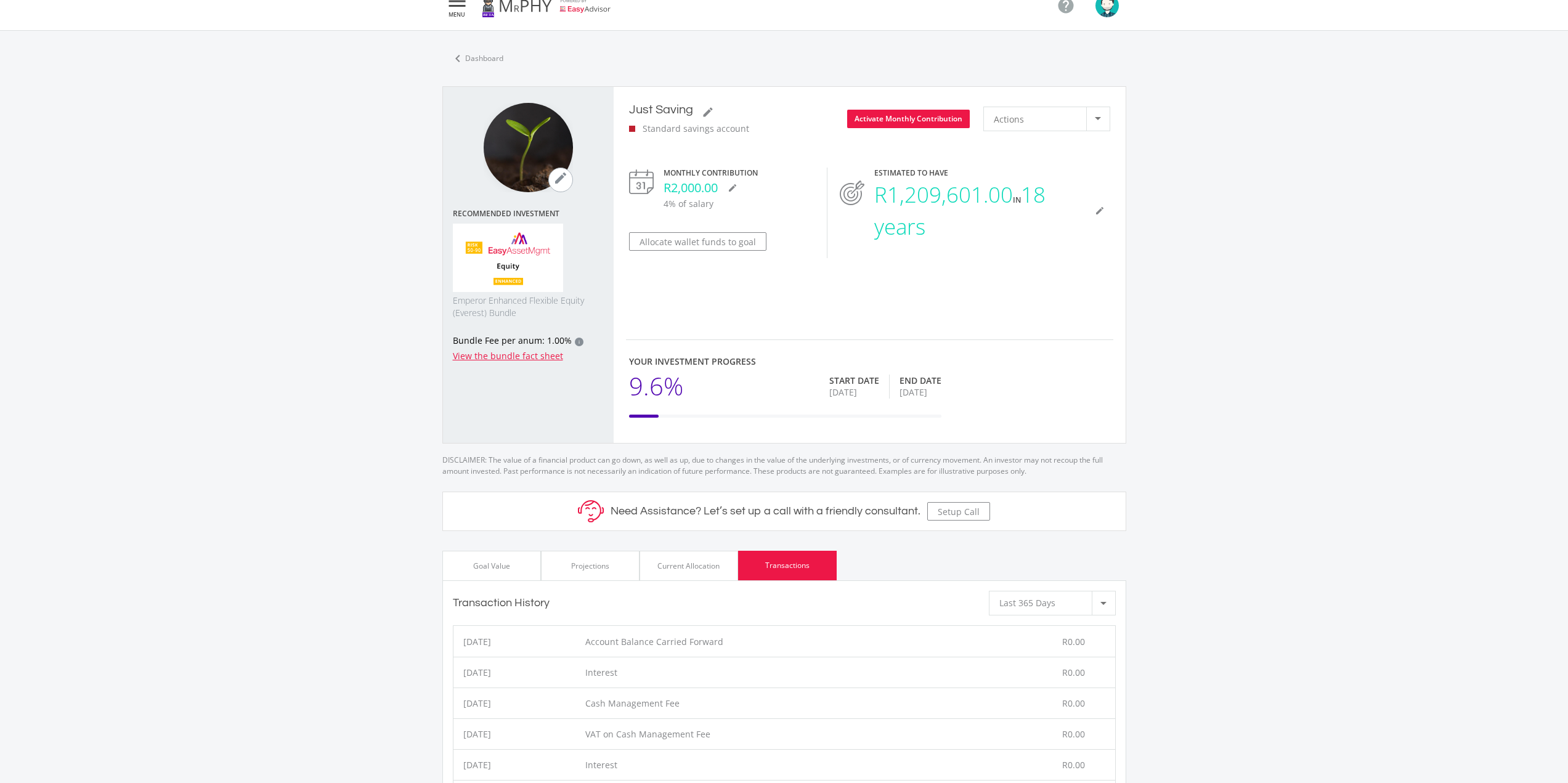
scroll to position [0, 0]
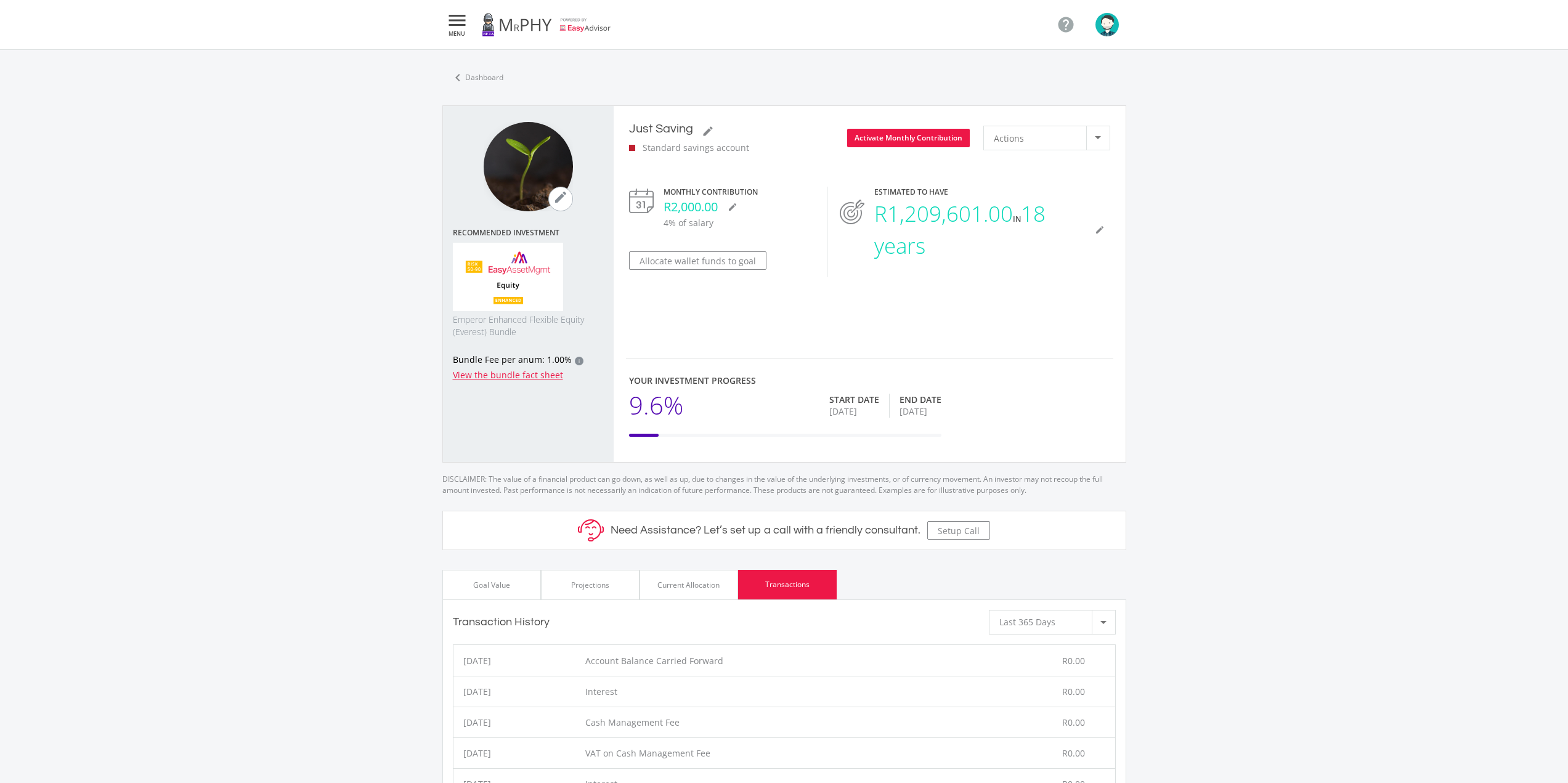
click at [511, 591] on div "Goal Value" at bounding box center [492, 585] width 99 height 30
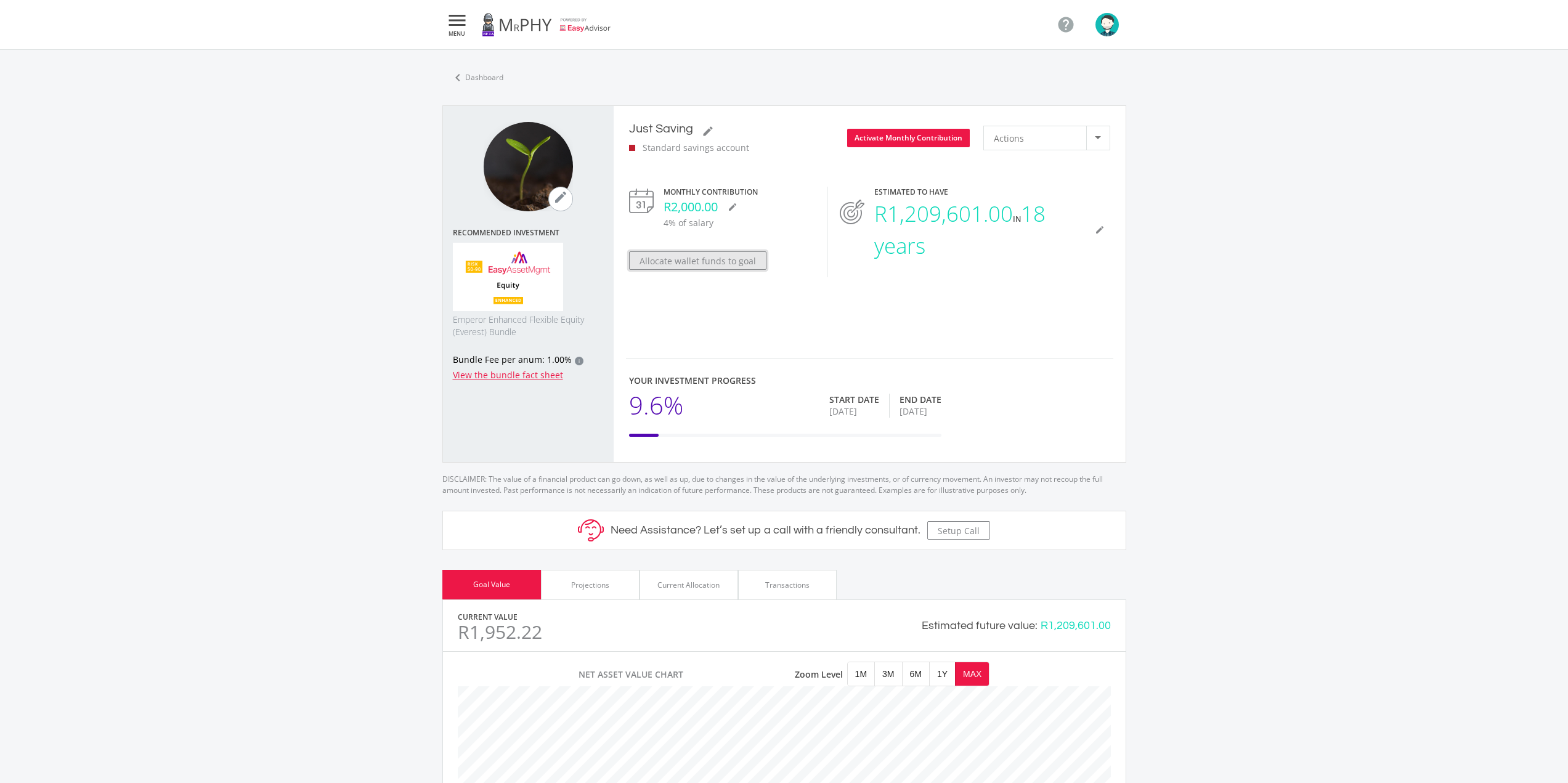
click at [688, 258] on button "Allocate wallet funds to goal" at bounding box center [697, 260] width 137 height 18
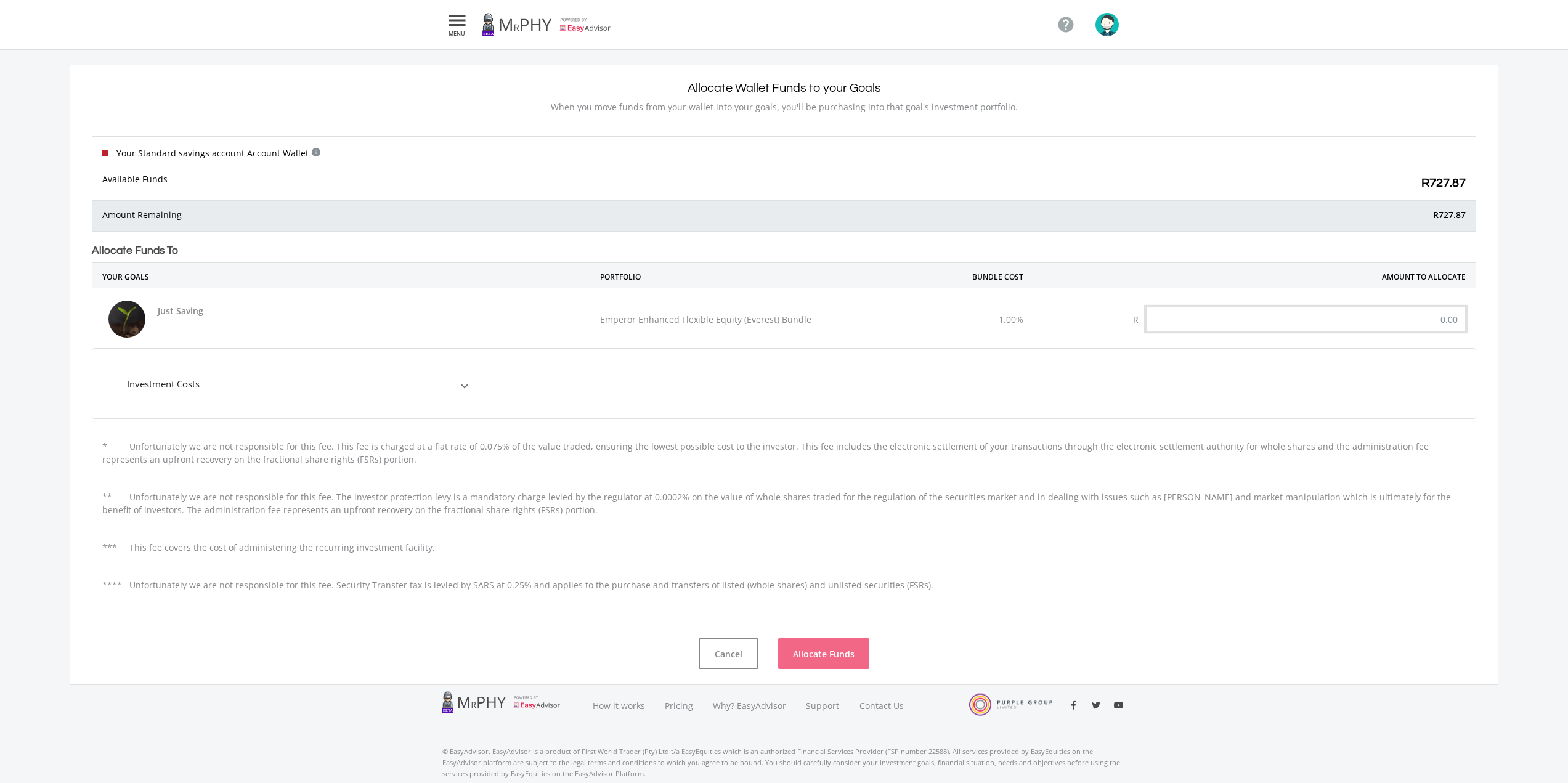
click at [1423, 322] on input "text" at bounding box center [1306, 319] width 320 height 25
type input "710.00"
click at [823, 652] on button "Allocate Funds" at bounding box center [824, 654] width 92 height 31
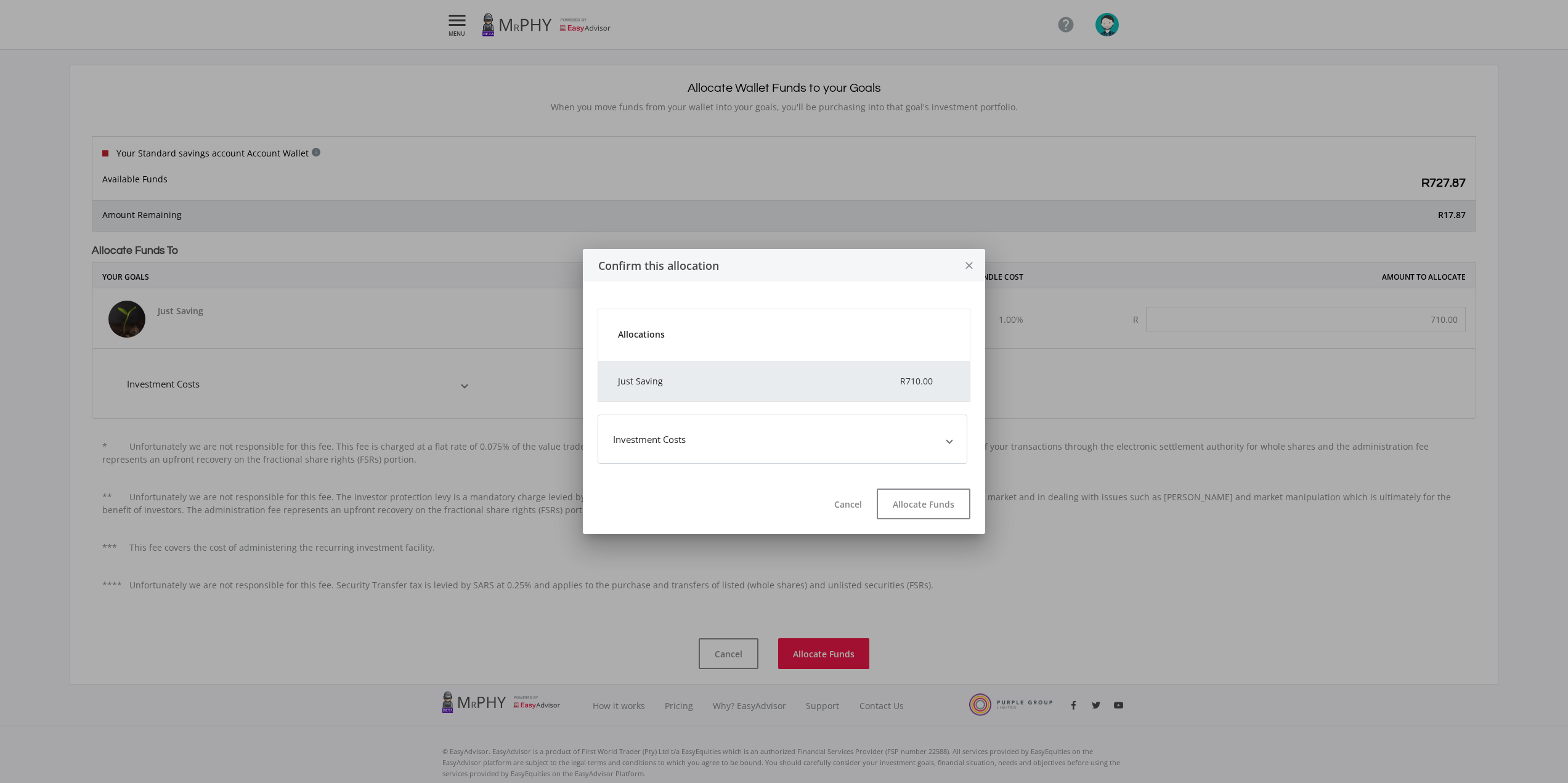
click at [938, 447] on mat-expansion-panel-header "Investment Costs" at bounding box center [782, 439] width 370 height 49
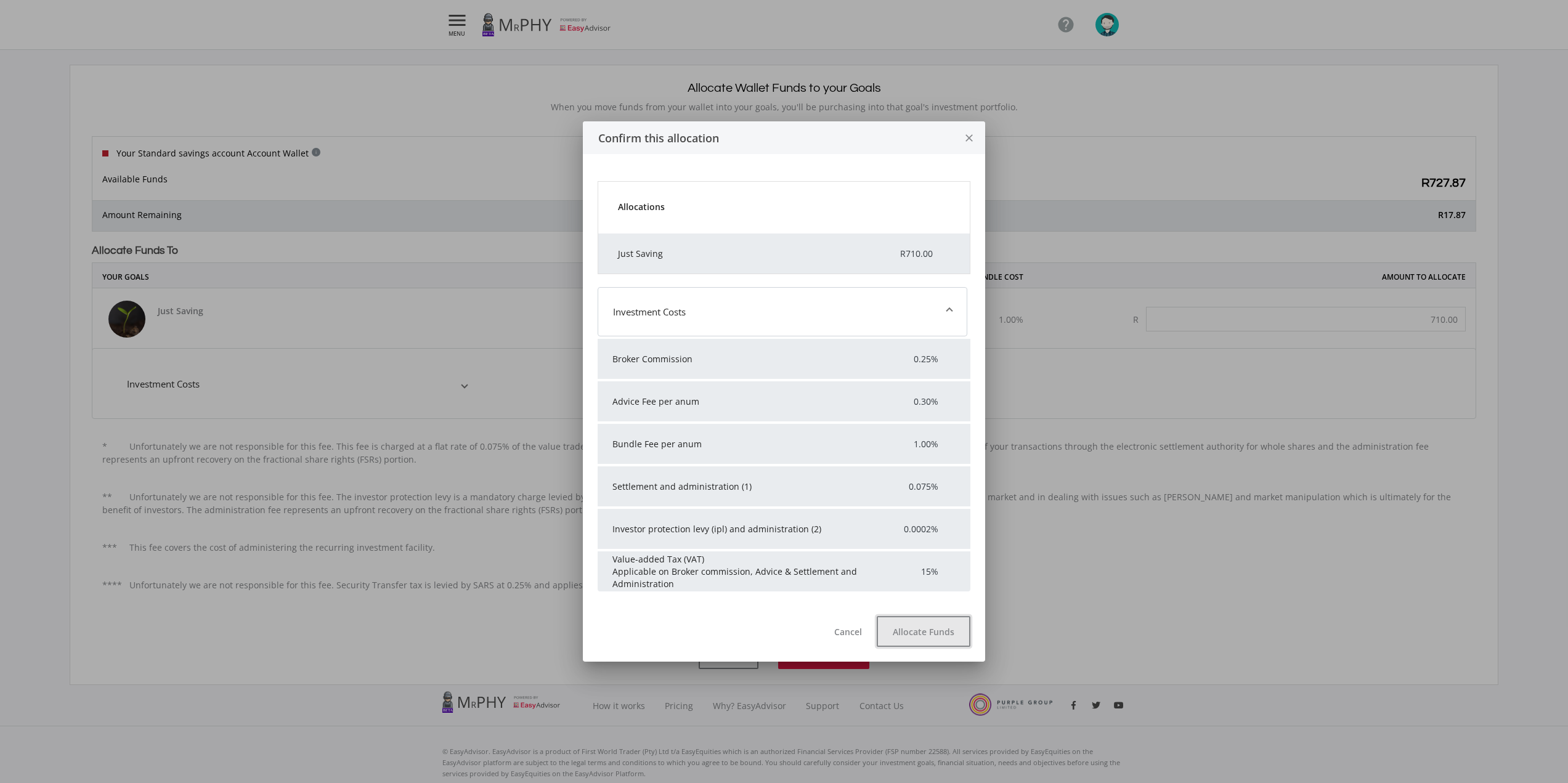
click at [942, 641] on button "Allocate Funds" at bounding box center [923, 631] width 94 height 31
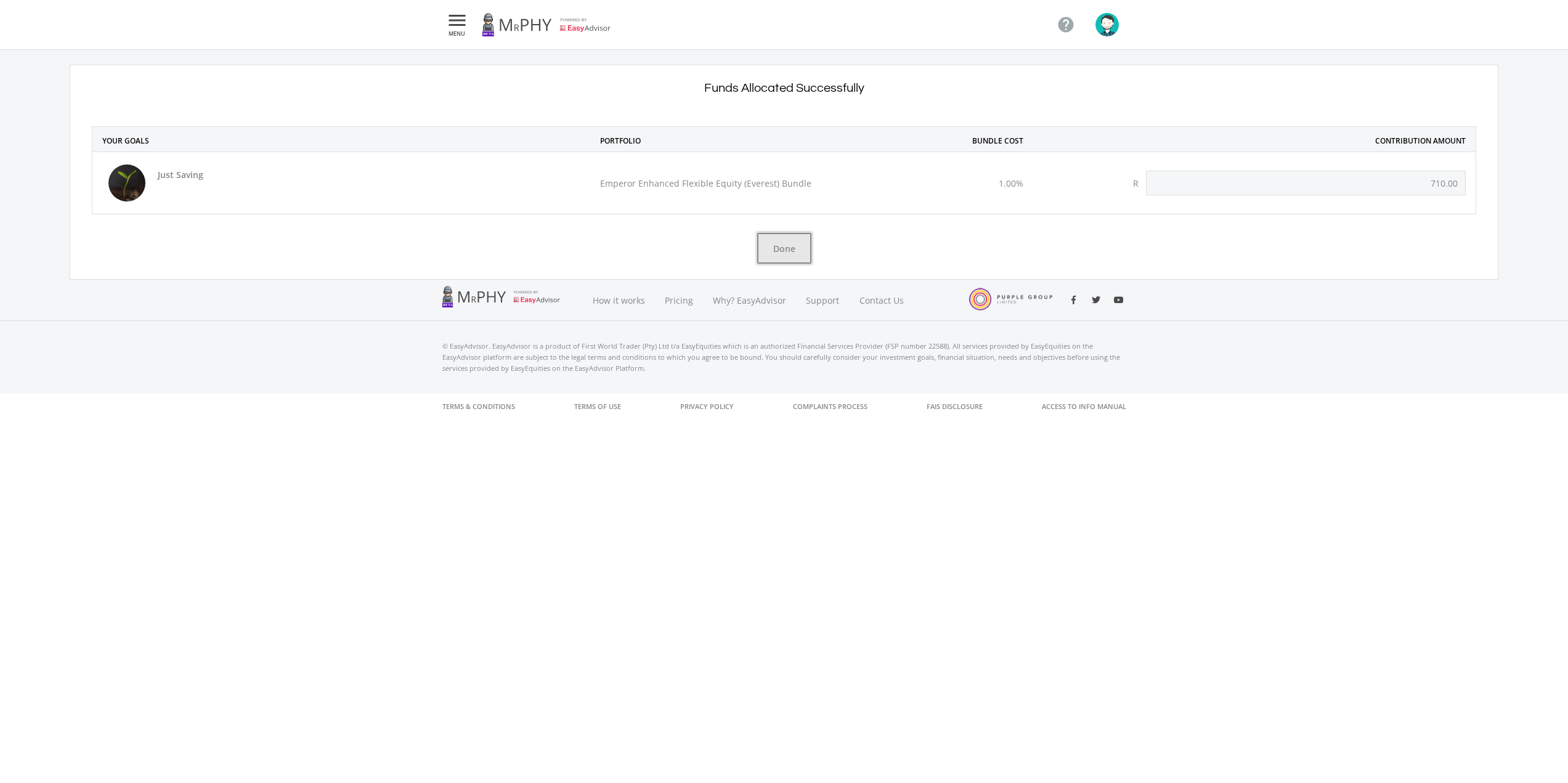
click at [794, 244] on button "Done" at bounding box center [784, 248] width 54 height 31
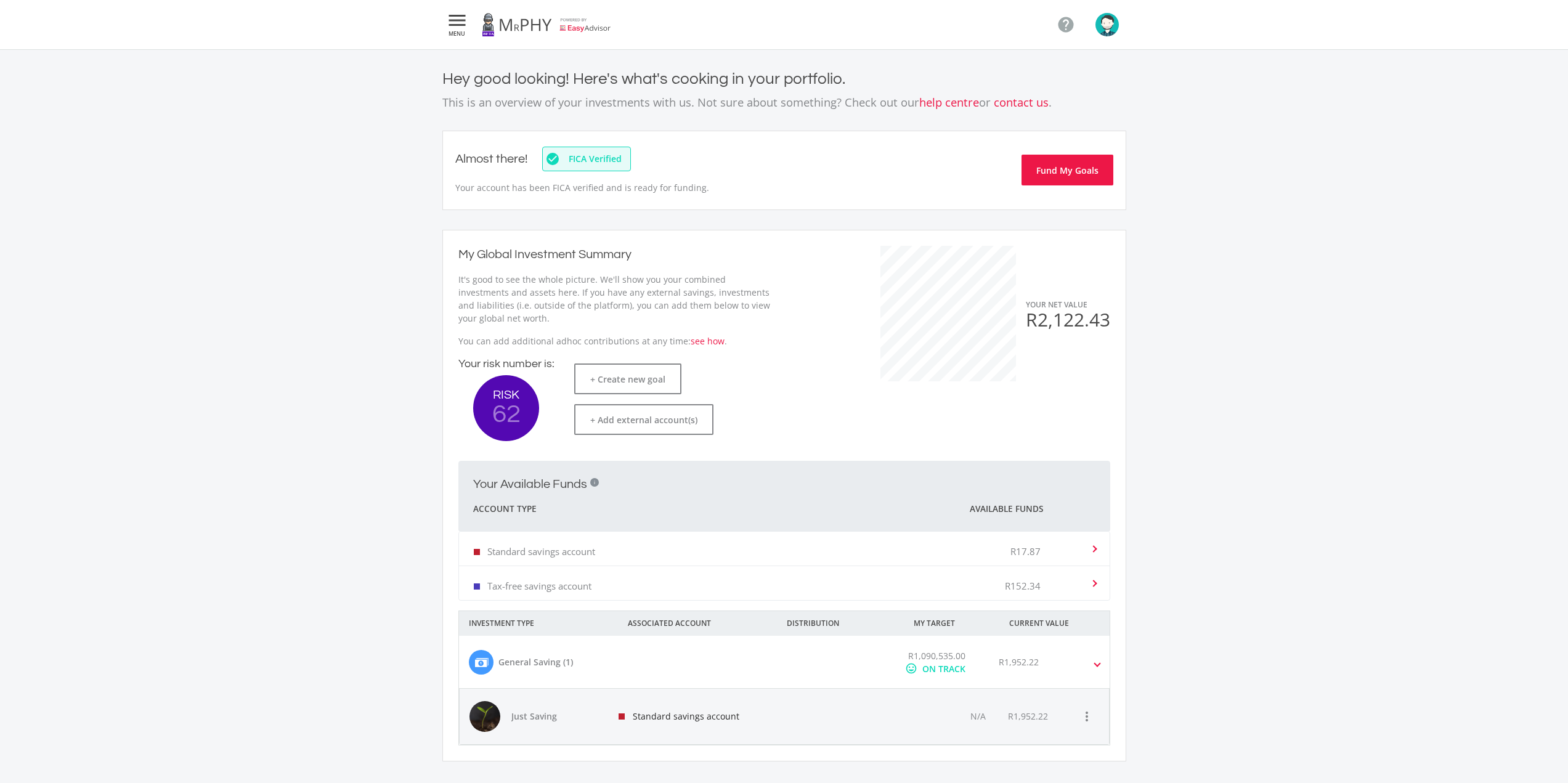
click at [1111, 26] on img "button" at bounding box center [1107, 25] width 23 height 23
drag, startPoint x: 665, startPoint y: 12, endPoint x: 606, endPoint y: 9, distance: 59.1
click at [660, 12] on div at bounding box center [784, 392] width 1568 height 783
click at [522, 24] on link at bounding box center [546, 25] width 129 height 35
click at [465, 26] on icon "" at bounding box center [457, 20] width 23 height 15
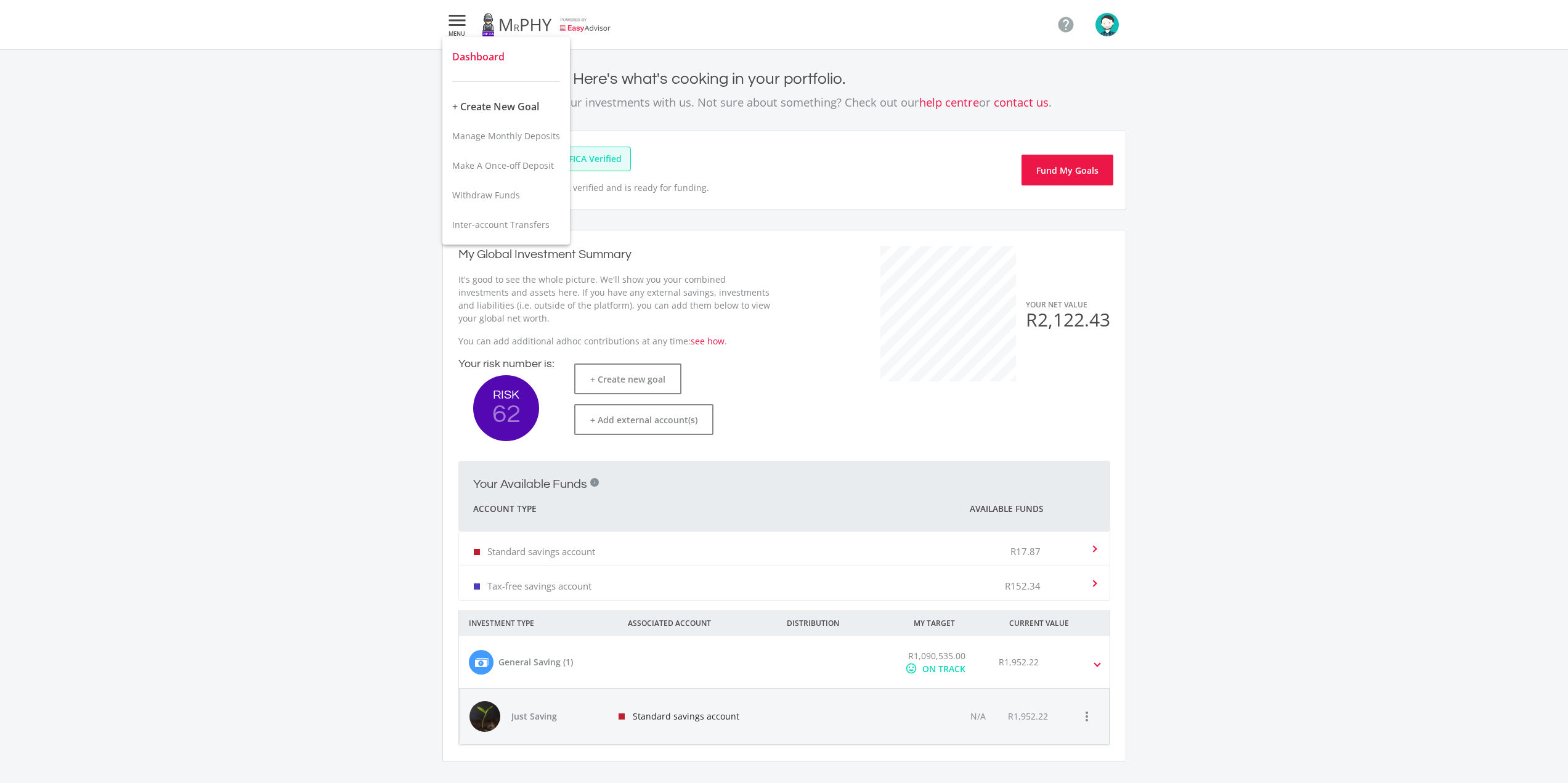
click at [476, 57] on span "Dashboard" at bounding box center [479, 57] width 52 height 14
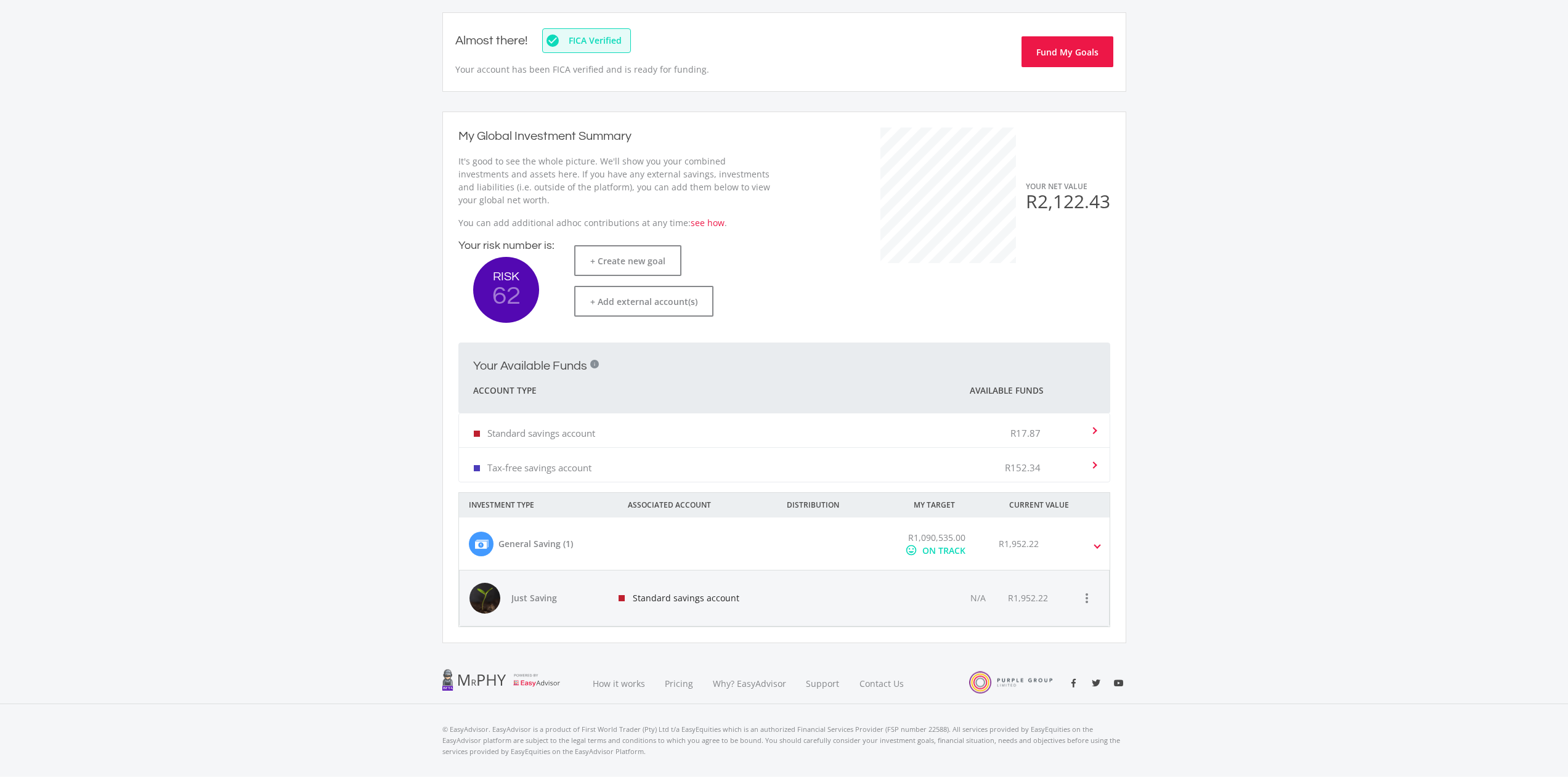
scroll to position [76, 0]
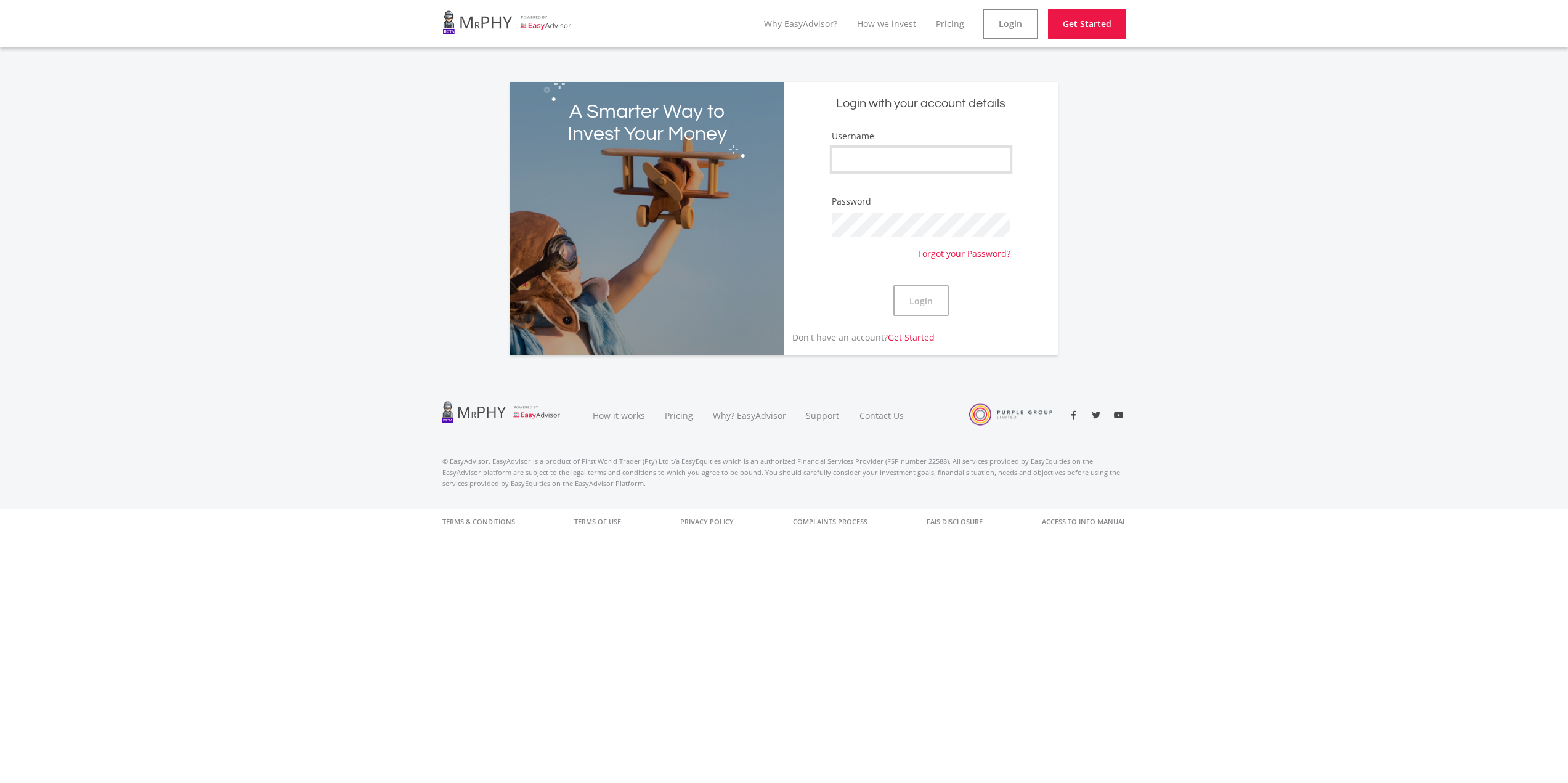
click at [930, 165] on input "Username" at bounding box center [921, 160] width 179 height 25
type input "pearcetyrone"
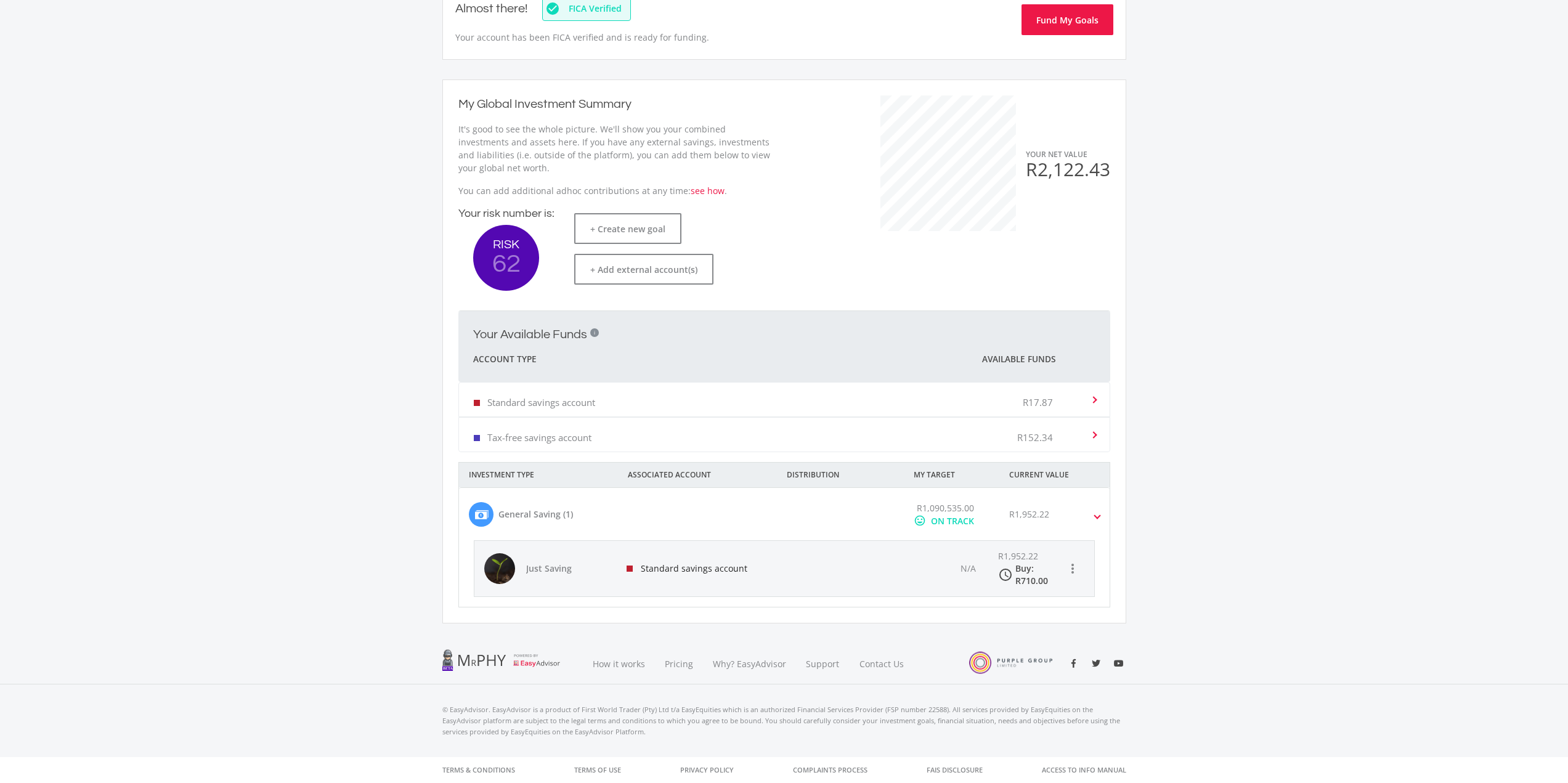
click at [948, 509] on span "R1,090,535.00" at bounding box center [945, 508] width 57 height 12
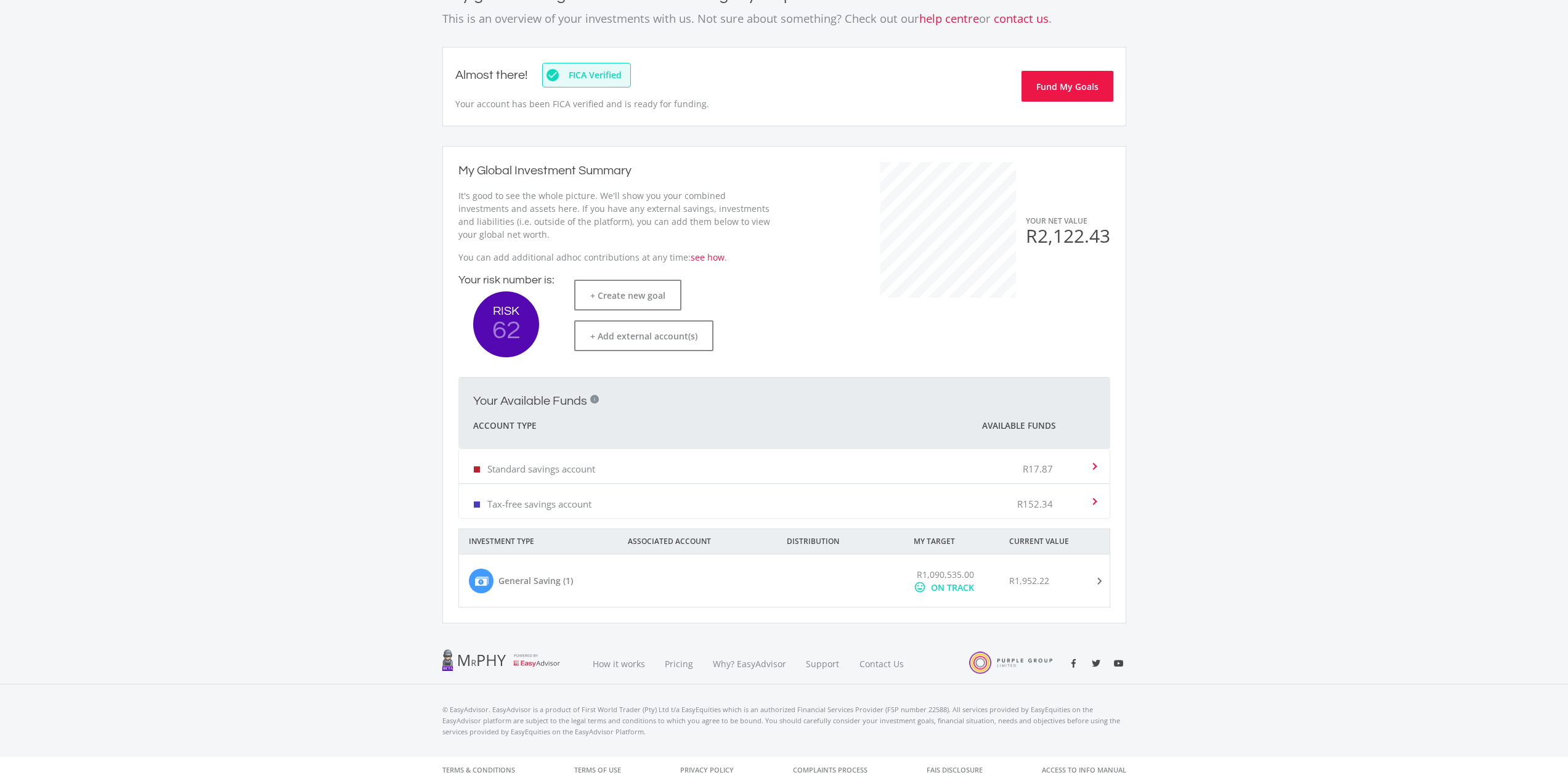
click at [956, 581] on div "ON TRACK" at bounding box center [952, 588] width 43 height 13
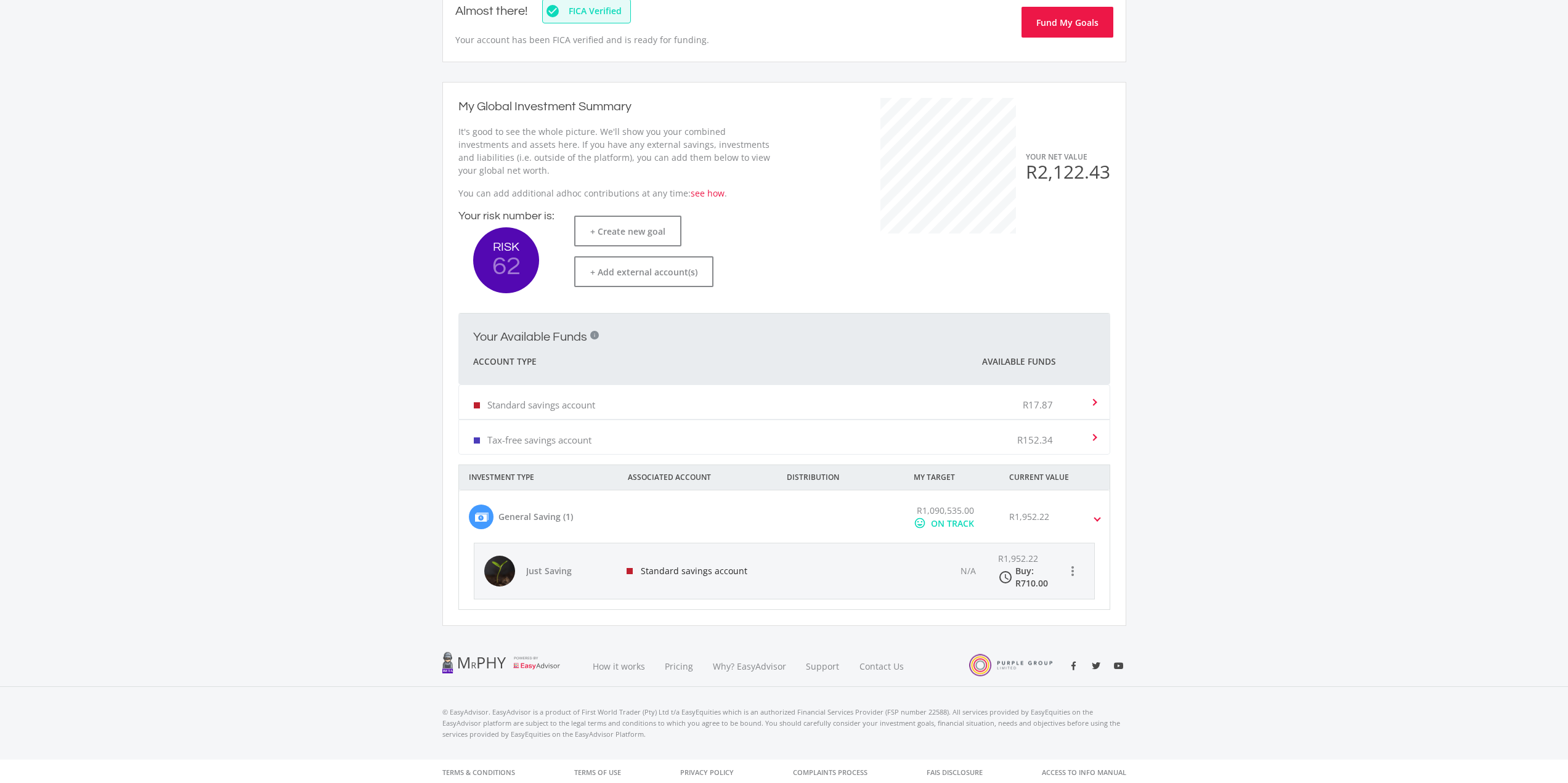
scroll to position [150, 0]
click at [958, 567] on div "N/A" at bounding box center [946, 569] width 87 height 55
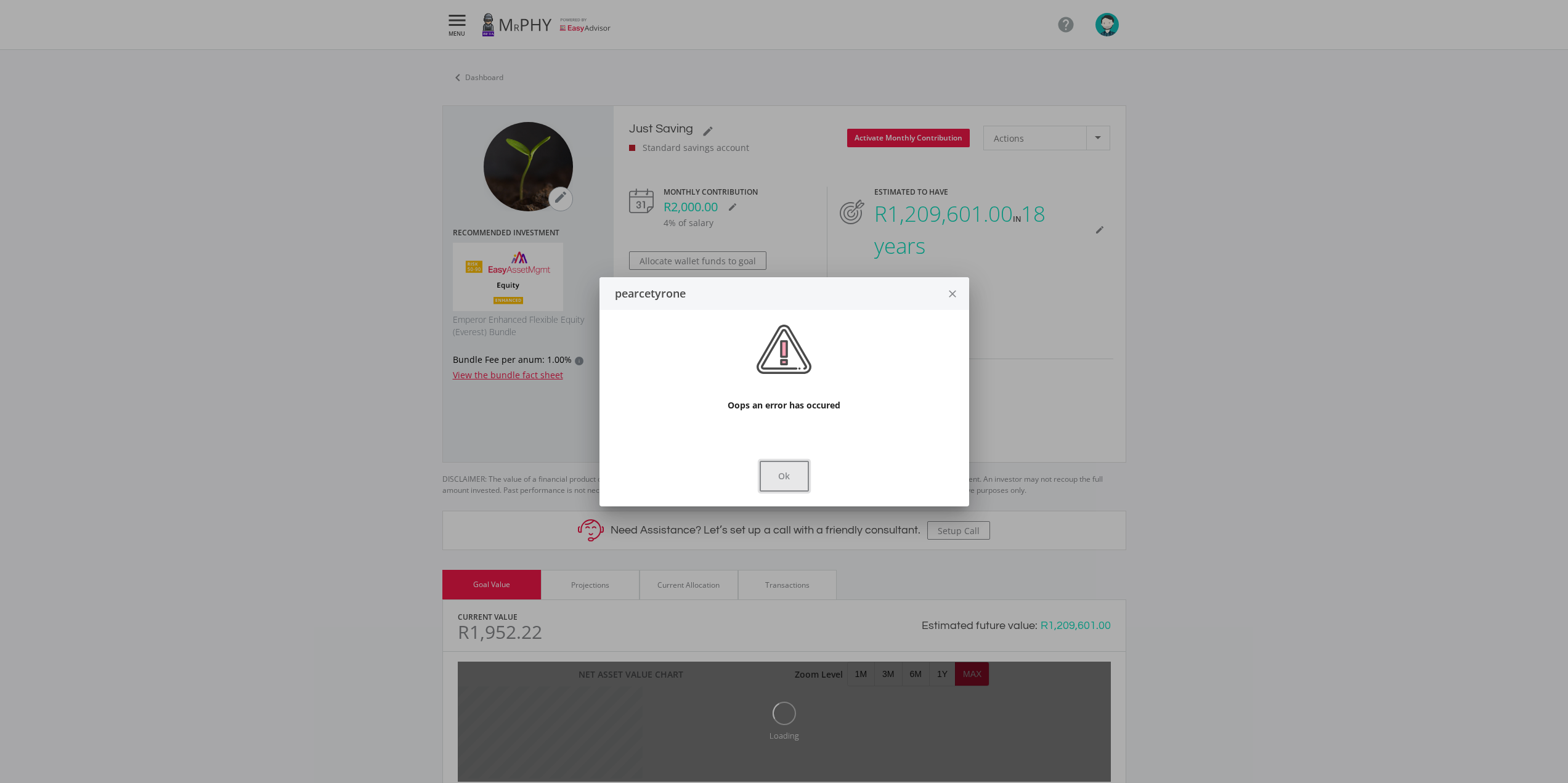
click at [768, 468] on button "Ok" at bounding box center [784, 476] width 49 height 31
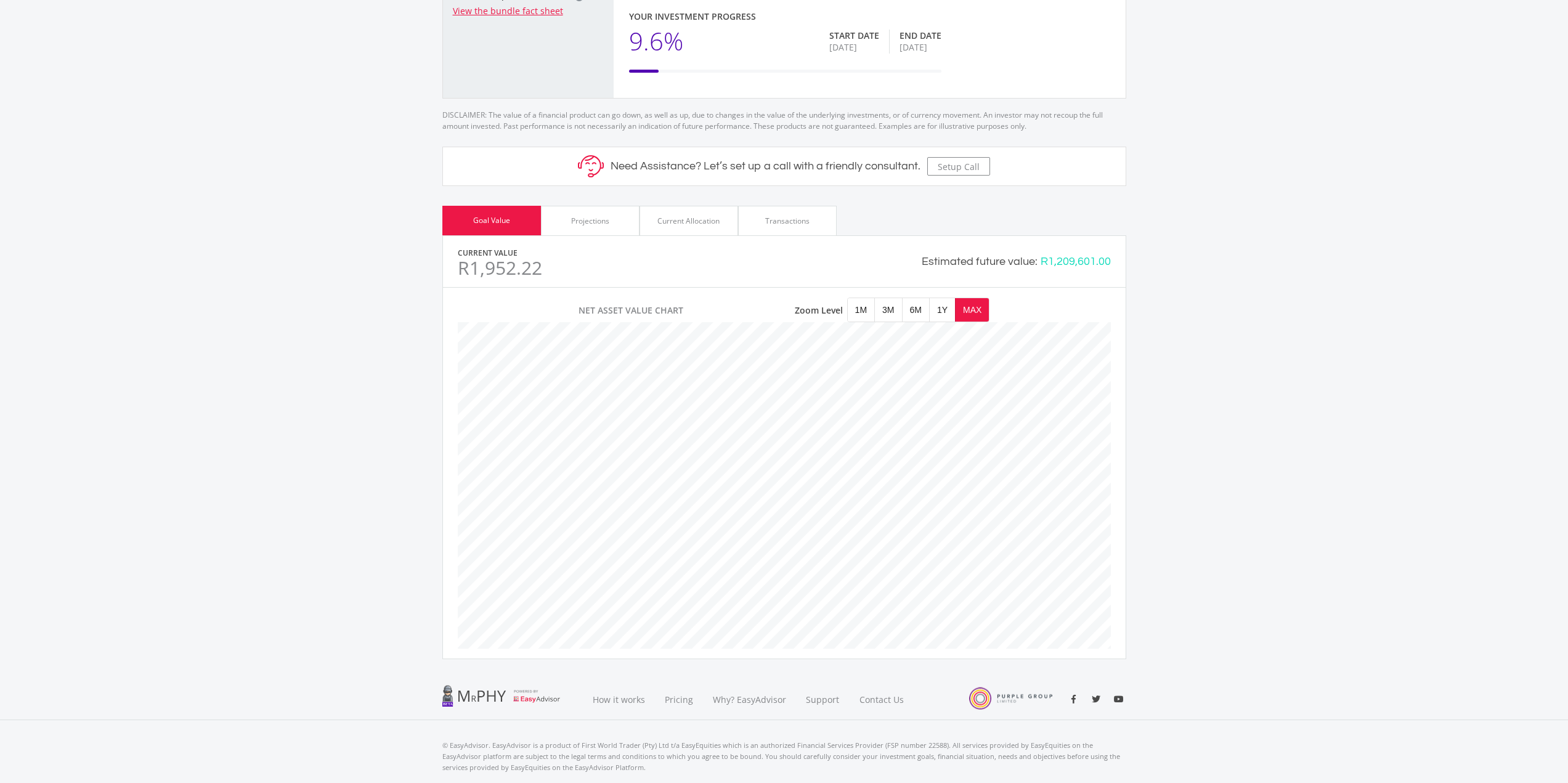
scroll to position [370, 0]
click at [936, 312] on span "1Y" at bounding box center [942, 304] width 25 height 23
click at [973, 309] on span "MAX" at bounding box center [972, 304] width 33 height 23
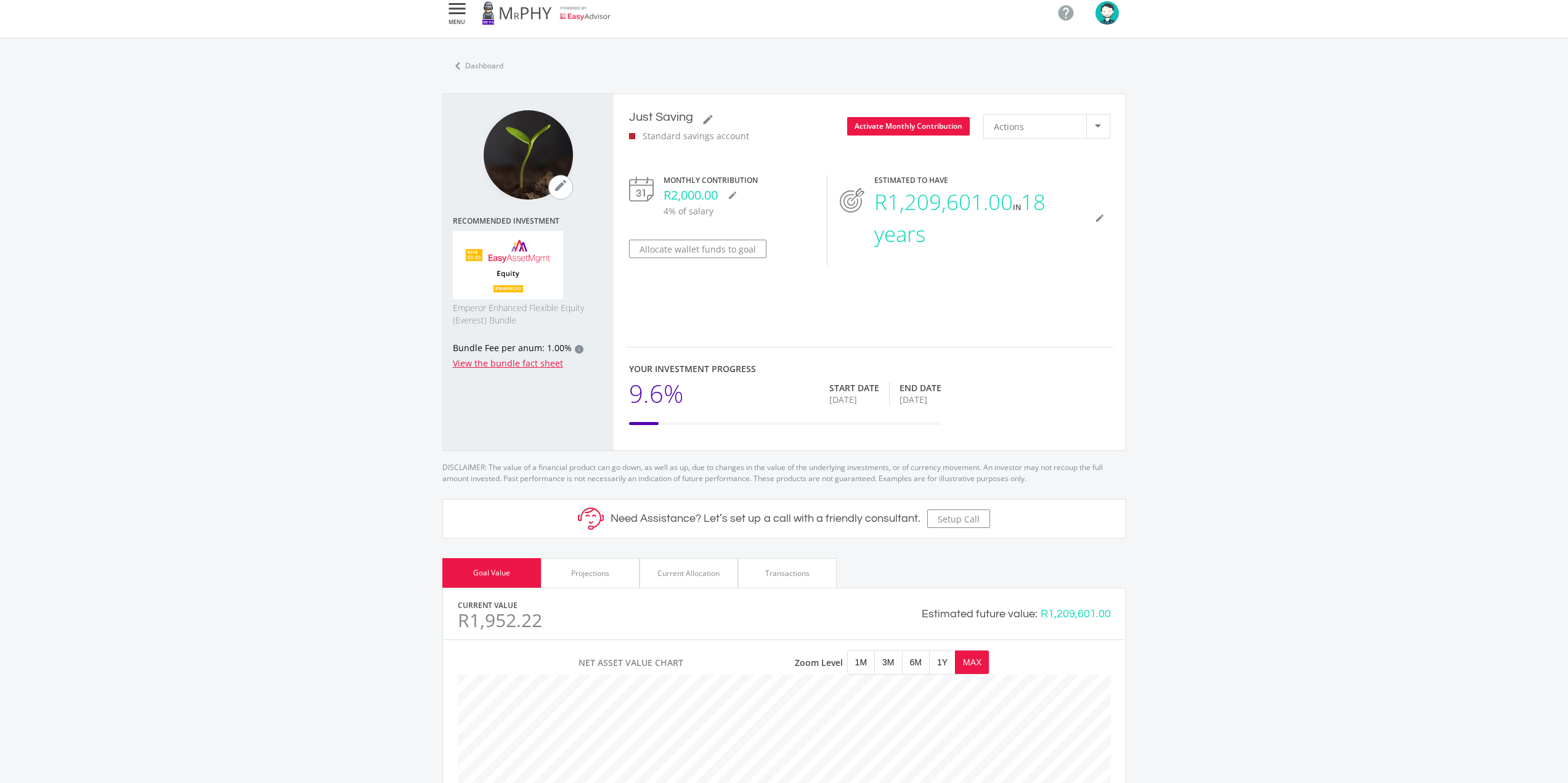
scroll to position [0, 0]
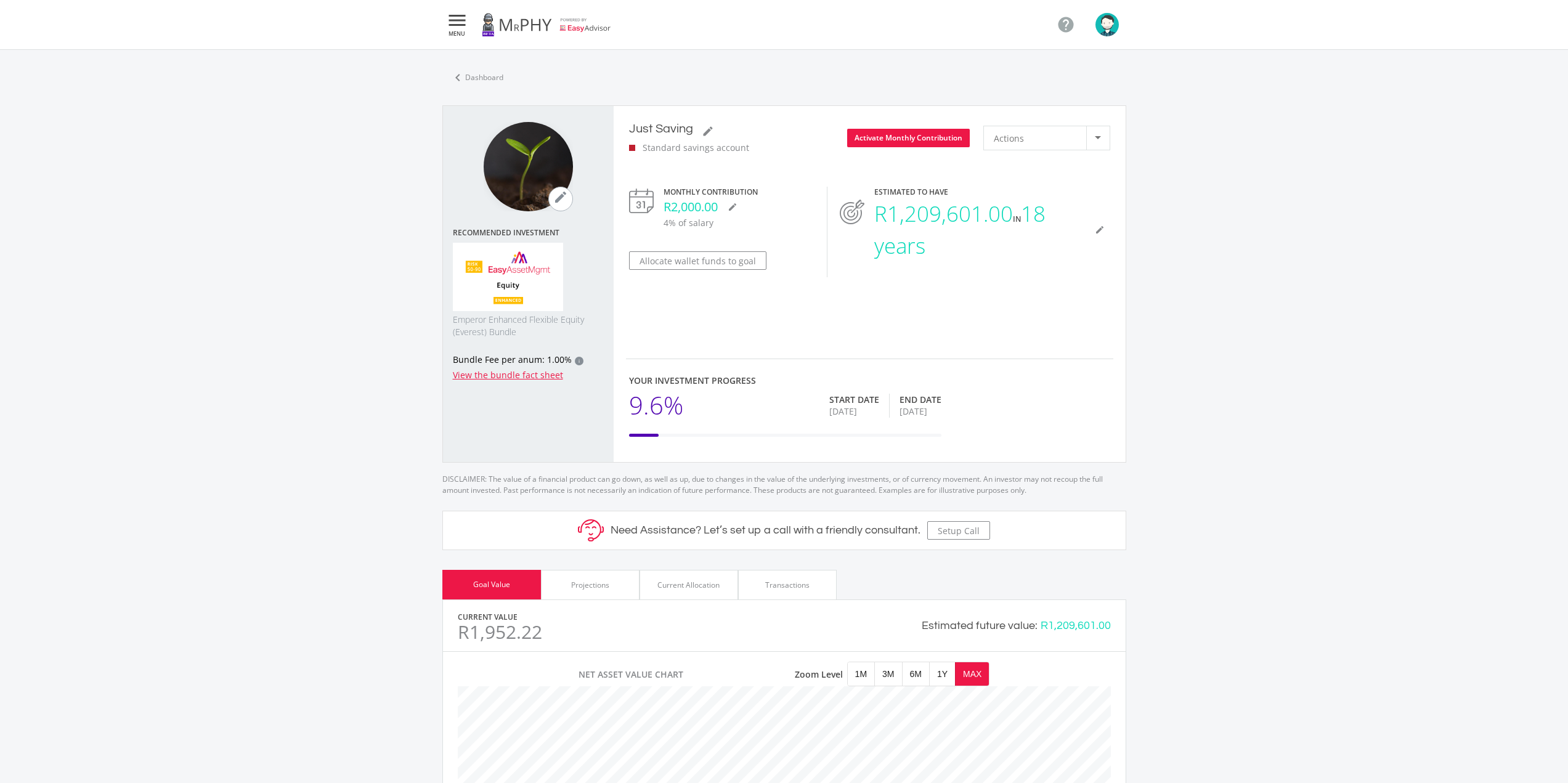
click at [596, 581] on div "Projections" at bounding box center [590, 585] width 38 height 11
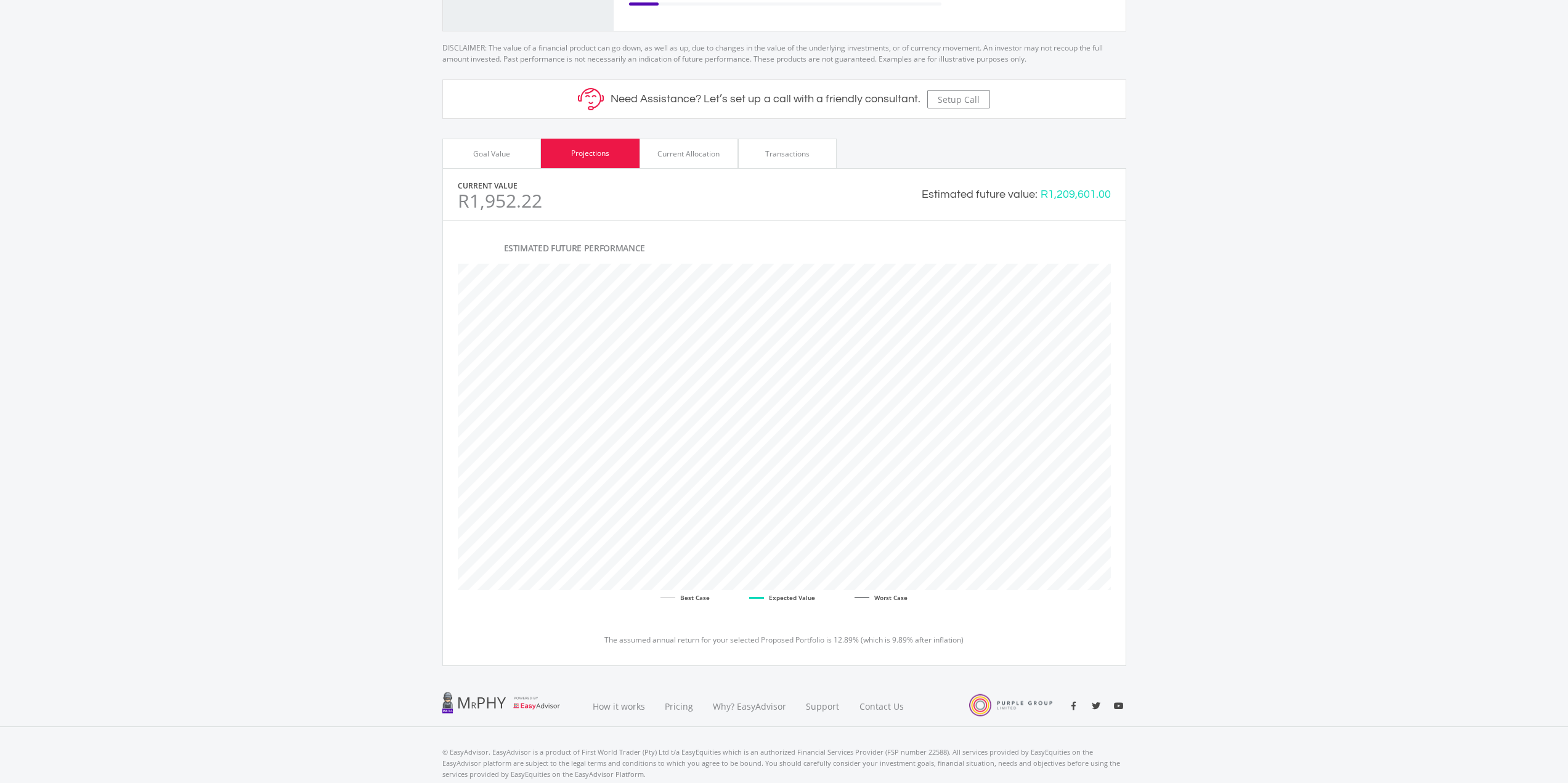
scroll to position [474, 0]
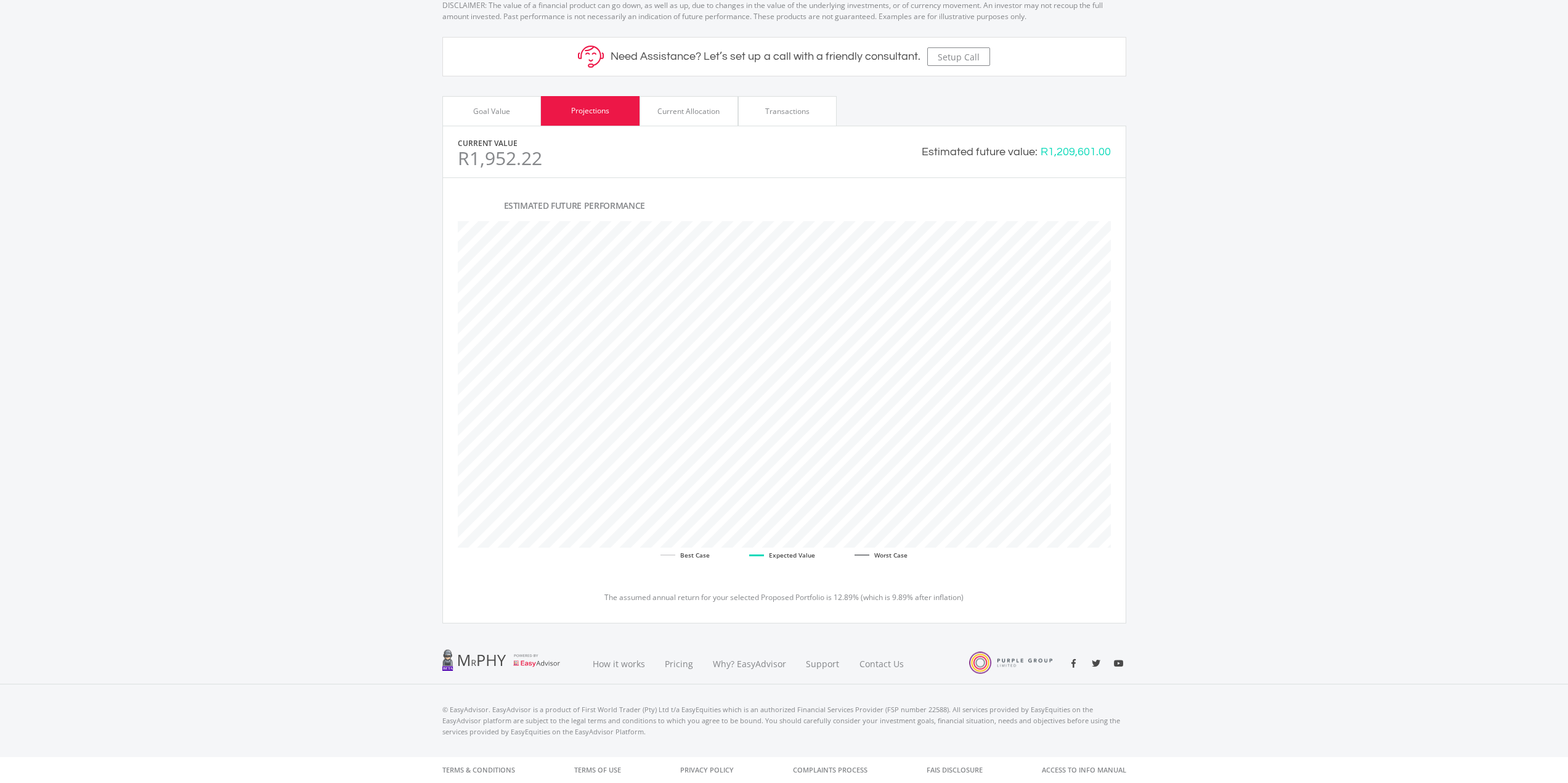
click at [1278, 194] on ee-goal-view "chevron_left Dashboard mode_edit Recommended Investment Emperor Enhanced Flexib…" at bounding box center [784, 109] width 1568 height 1067
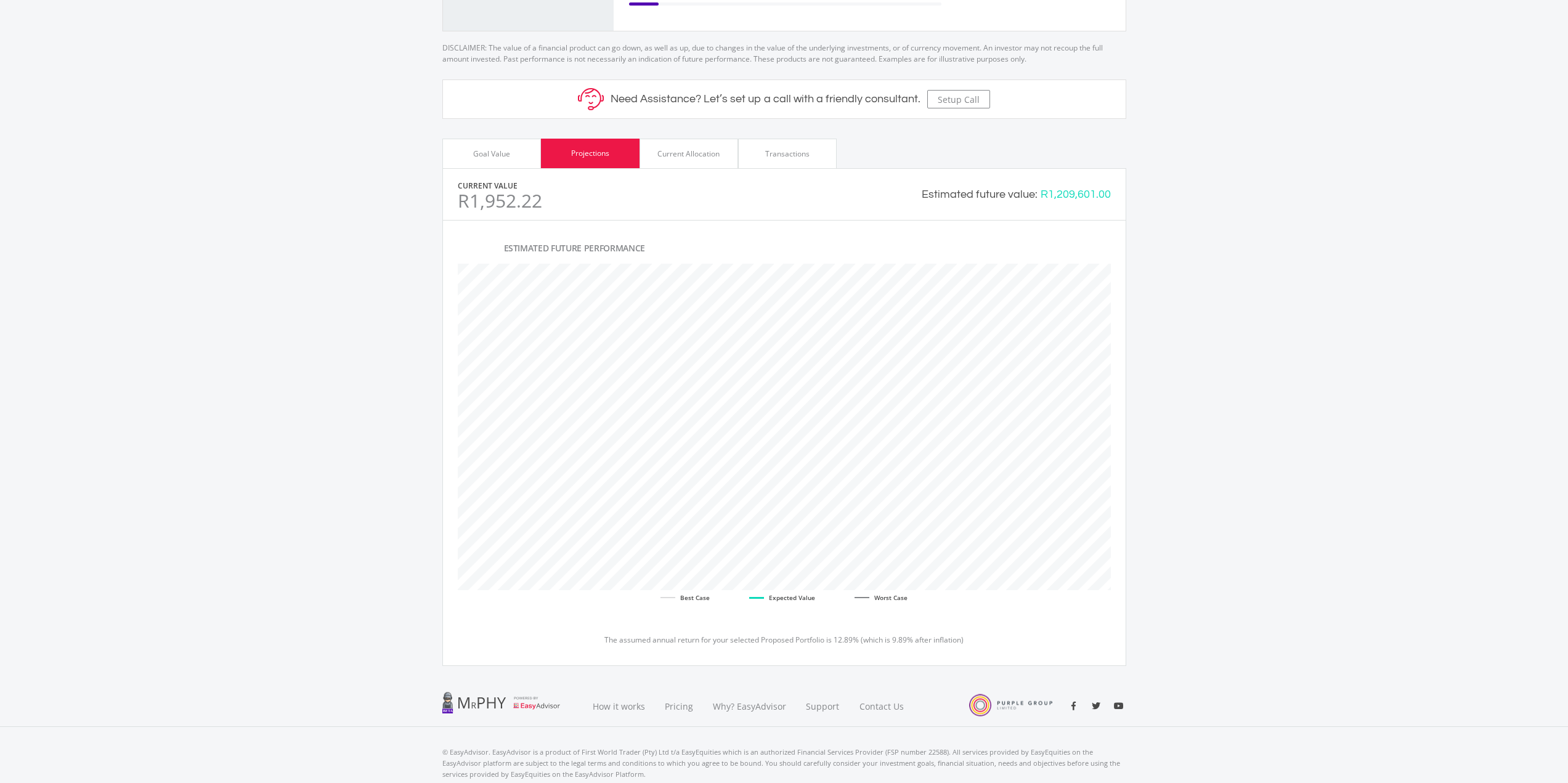
scroll to position [289, 0]
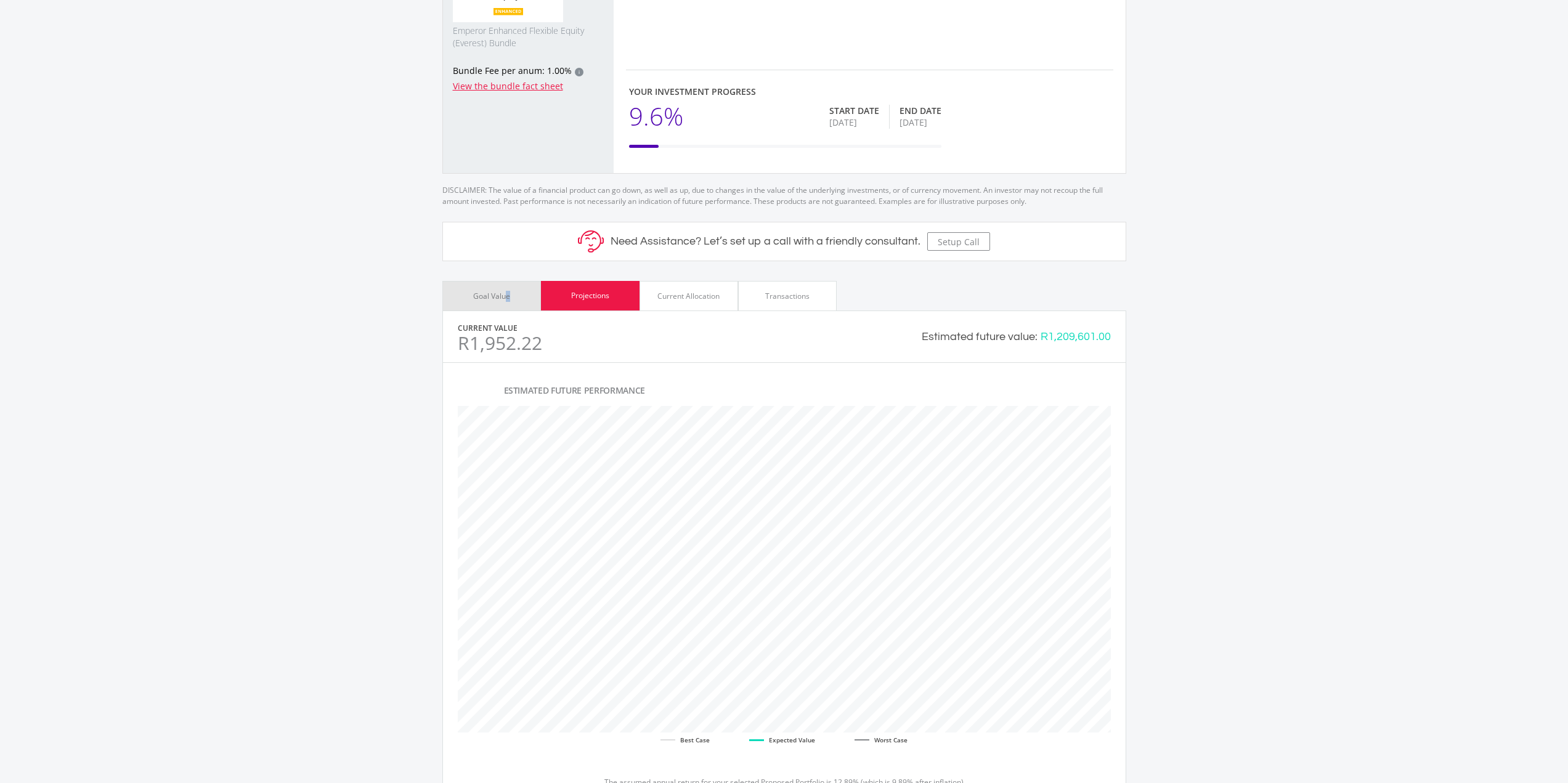
click at [510, 291] on div "Goal Value" at bounding box center [492, 296] width 37 height 11
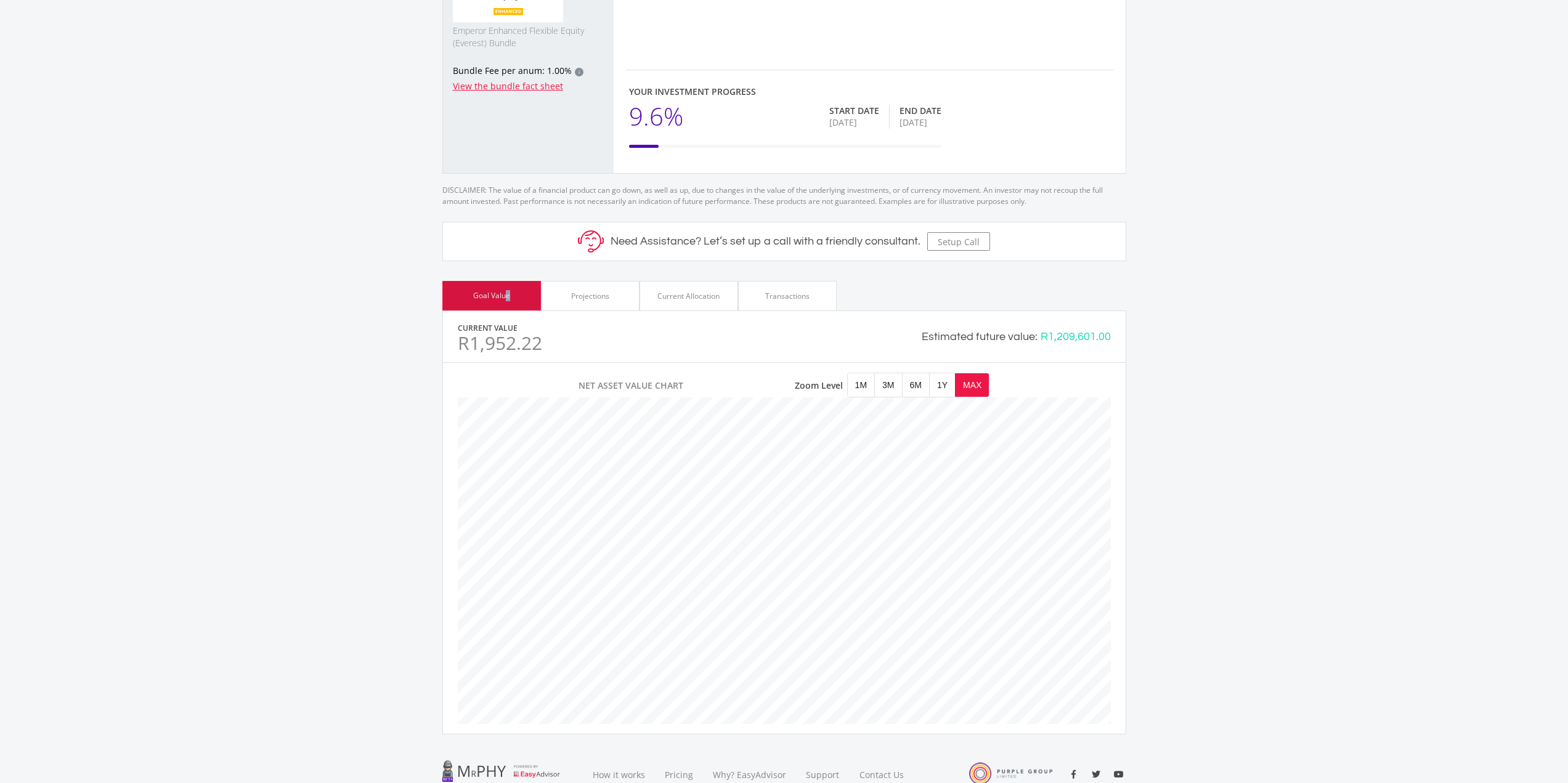
scroll to position [352, 653]
click at [615, 303] on div "Projections" at bounding box center [590, 296] width 99 height 30
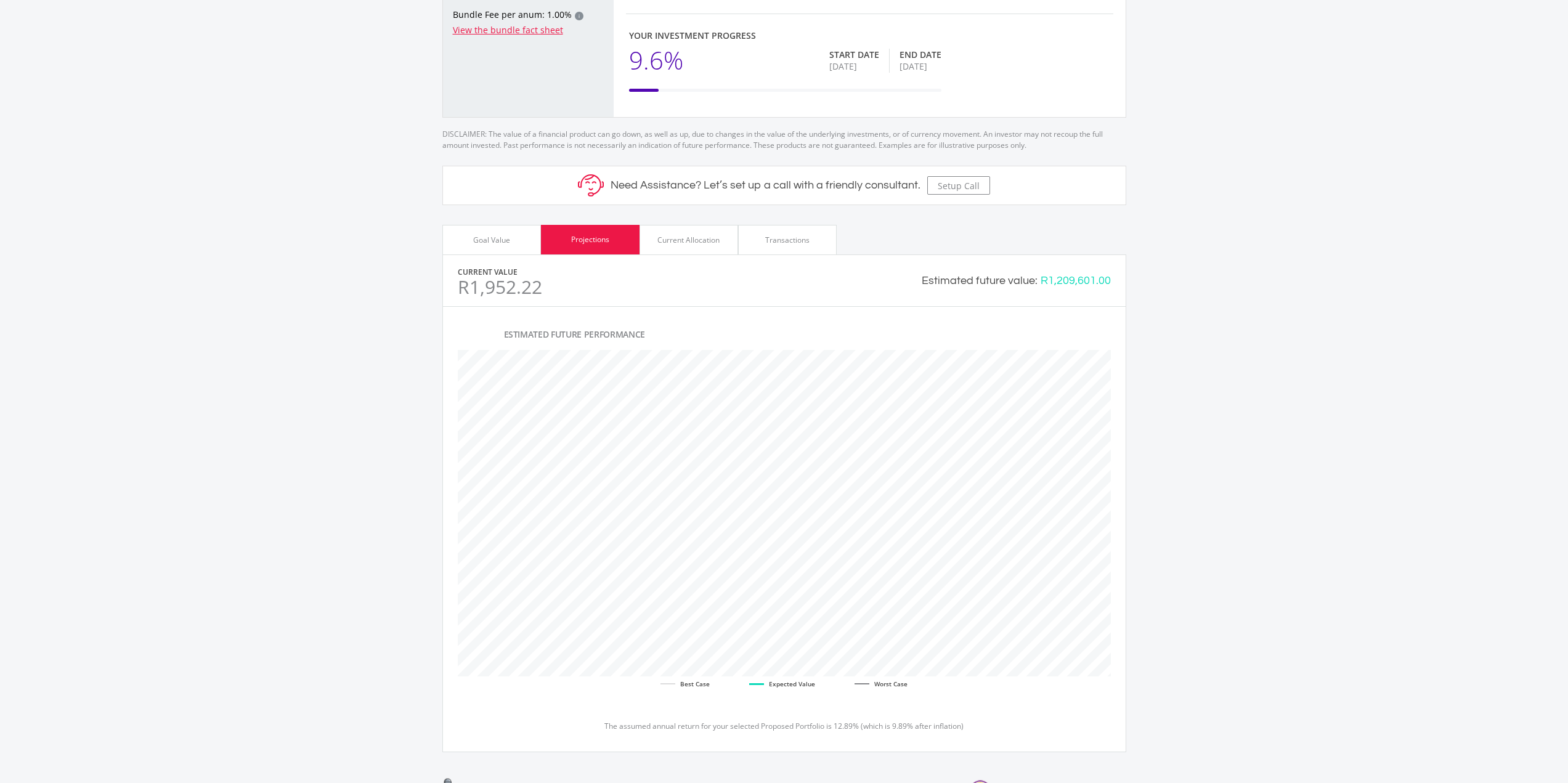
scroll to position [351, 0]
drag, startPoint x: 874, startPoint y: 721, endPoint x: 976, endPoint y: 722, distance: 102.0
click at [976, 722] on p "The assumed annual return for your selected Proposed Portfolio is 12.89% (which…" at bounding box center [784, 721] width 653 height 11
click at [980, 720] on p "The assumed annual return for your selected Proposed Portfolio is 12.89% (which…" at bounding box center [784, 721] width 653 height 11
click at [953, 722] on p "The assumed annual return for your selected Proposed Portfolio is 12.89% (which…" at bounding box center [784, 721] width 653 height 11
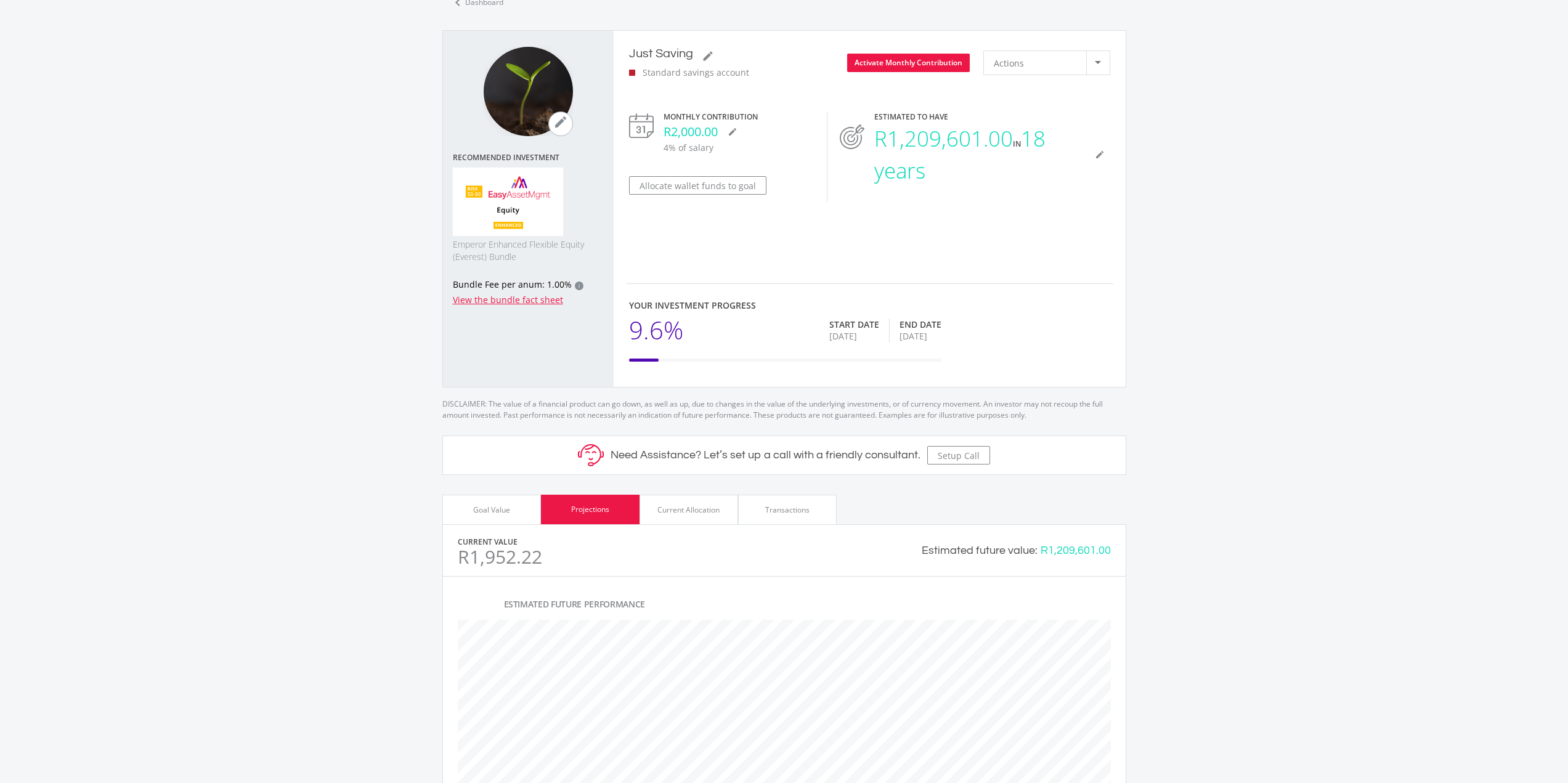
scroll to position [0, 0]
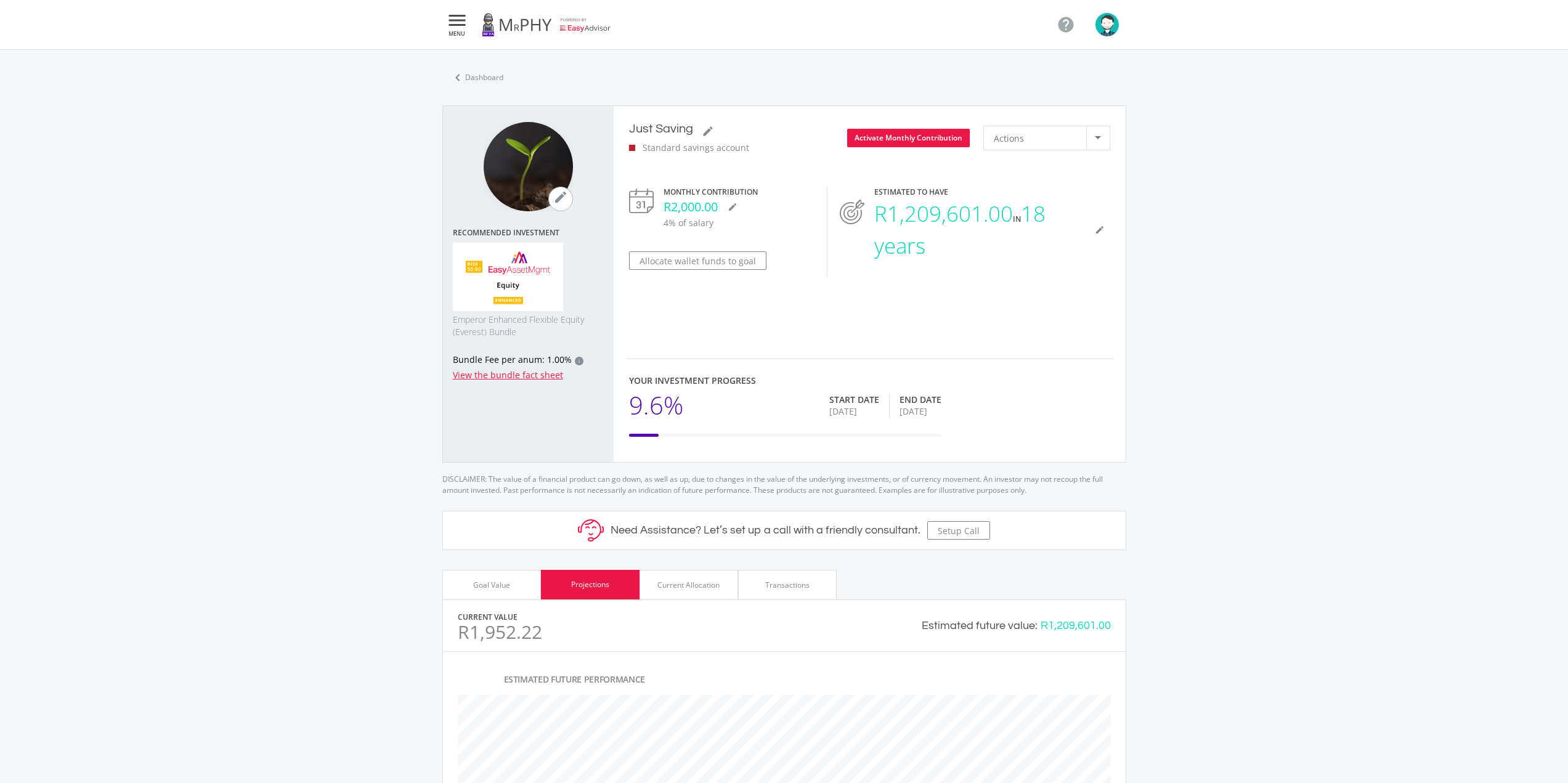
click at [1074, 139] on div "Actions" at bounding box center [1039, 138] width 92 height 23
click at [1030, 135] on span "Actions" at bounding box center [1060, 135] width 132 height 17
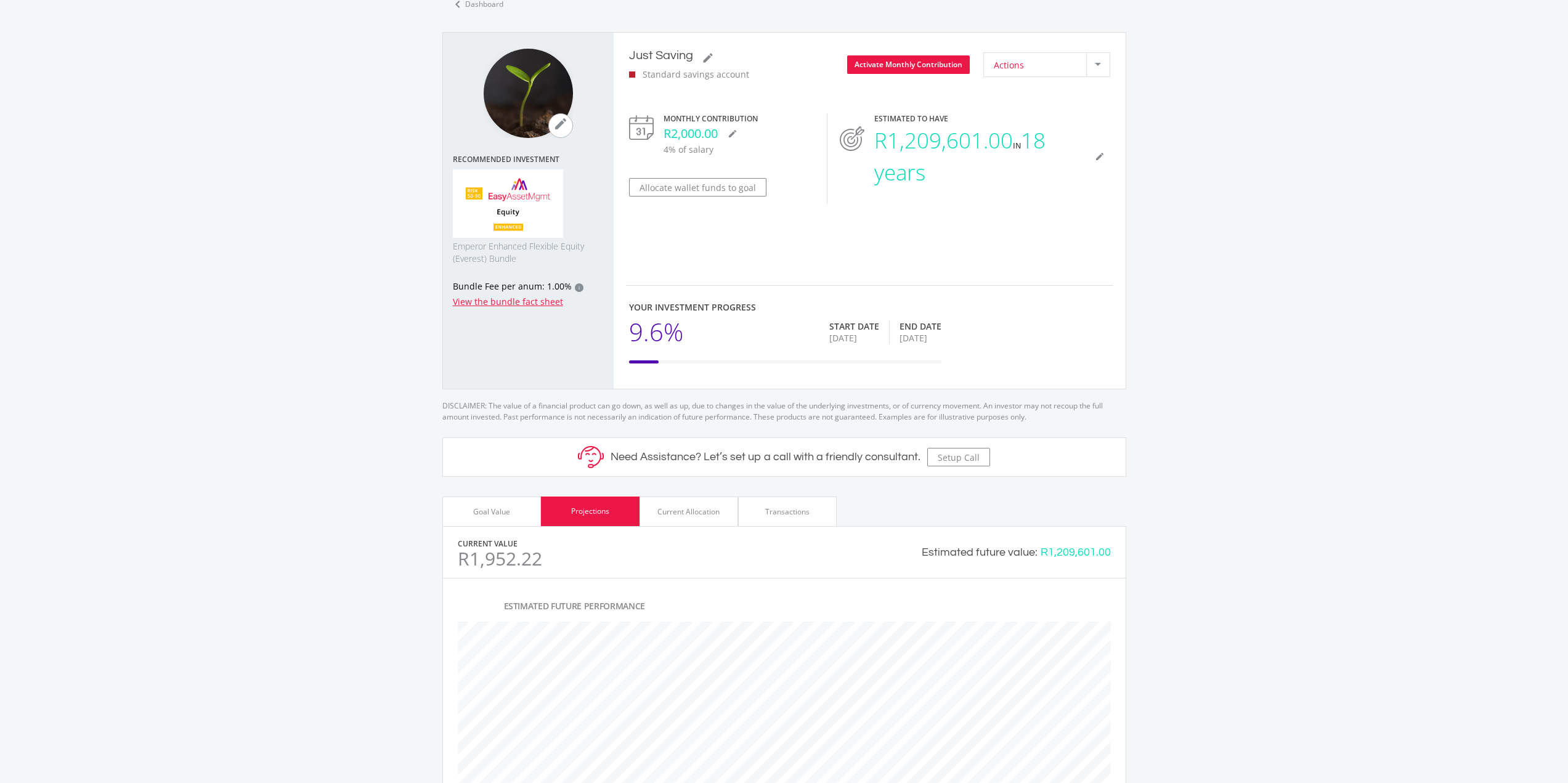
scroll to position [62, 0]
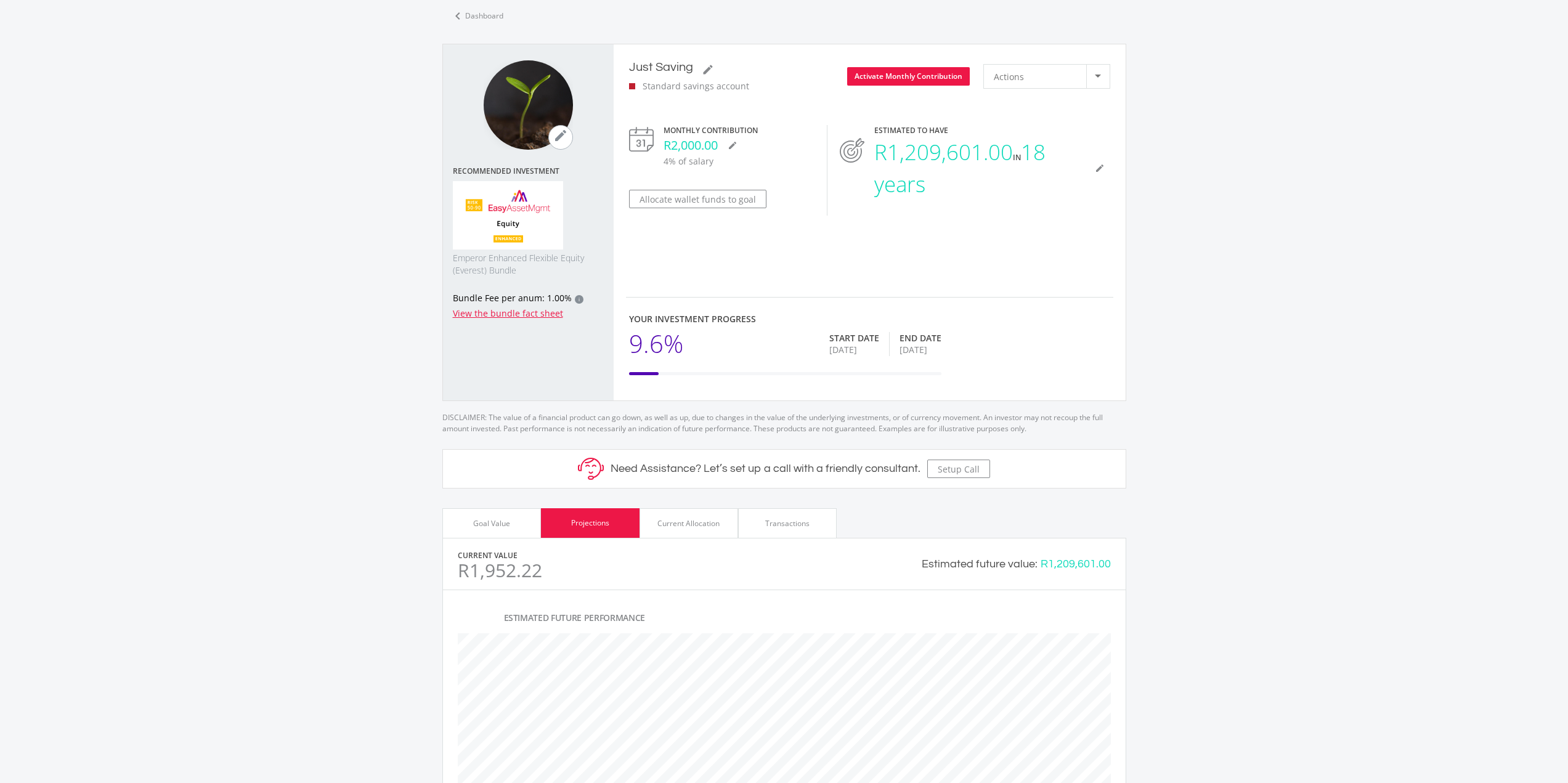
click at [515, 238] on img at bounding box center [508, 215] width 111 height 69
click at [503, 235] on img at bounding box center [508, 215] width 111 height 69
click at [516, 313] on link "View the bundle fact sheet" at bounding box center [508, 313] width 110 height 12
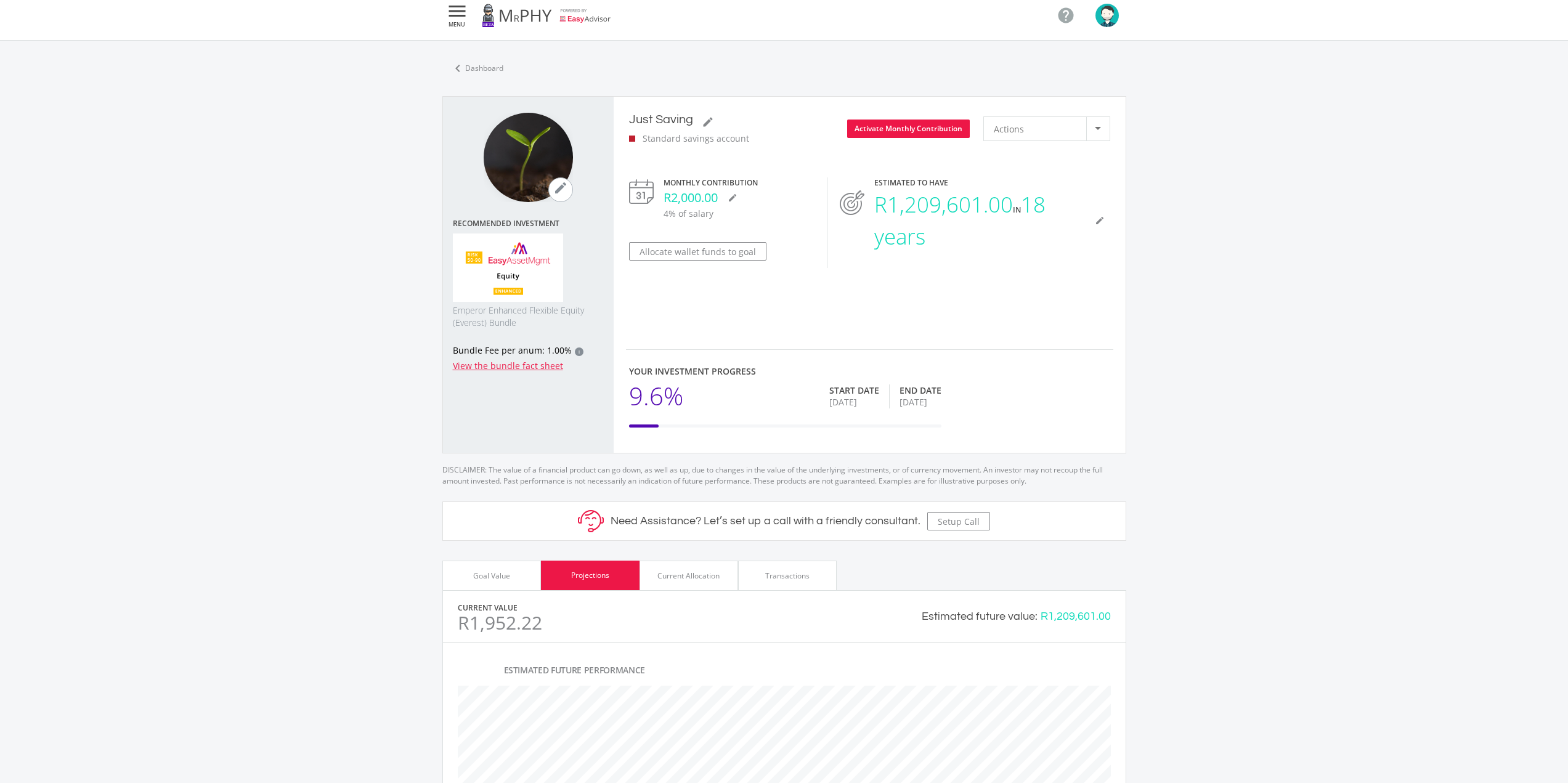
scroll to position [0, 0]
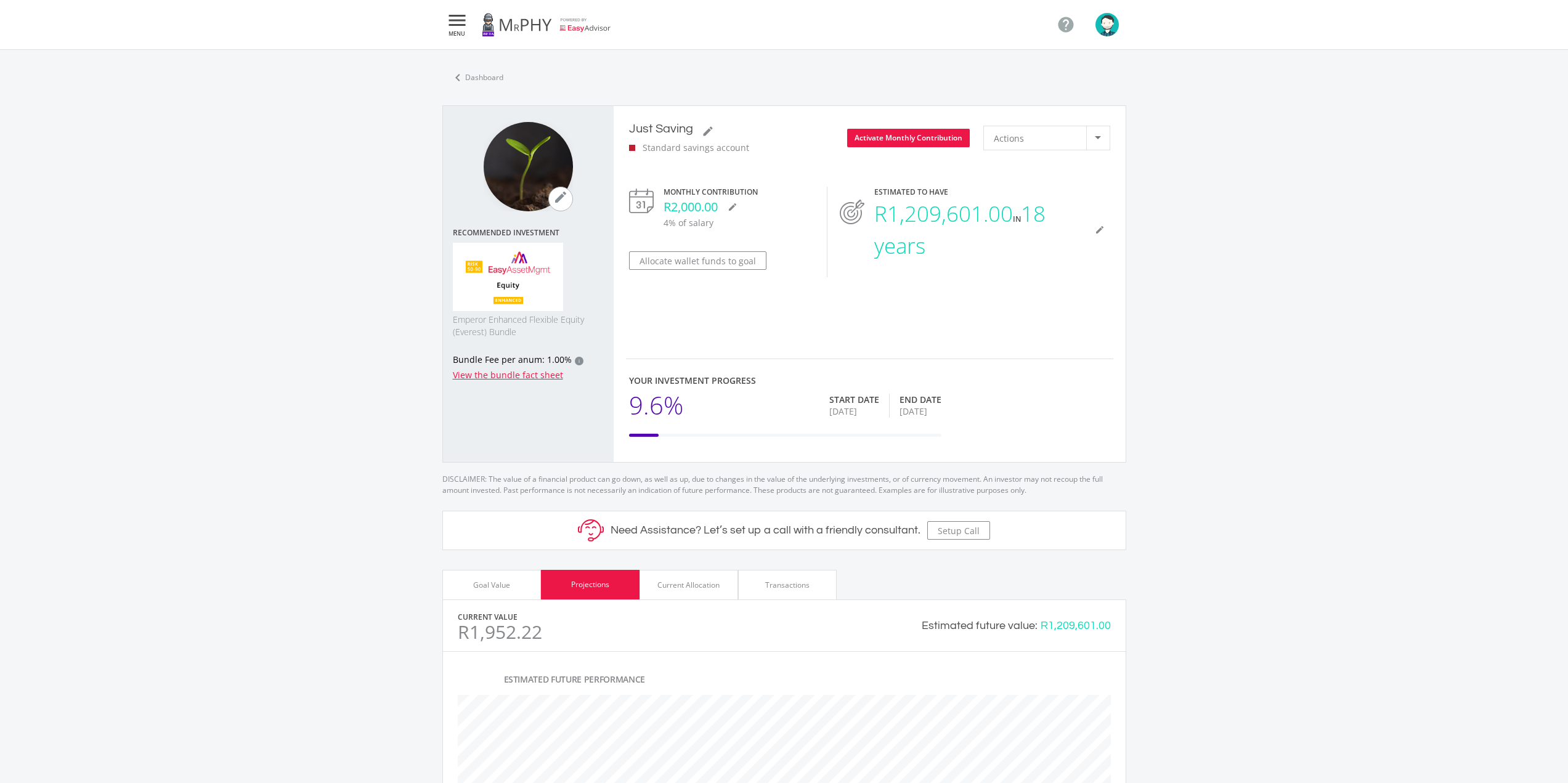
click at [363, 150] on ee-goal-view "chevron_left Dashboard mode_edit Recommended Investment Emperor Enhanced Flexib…" at bounding box center [784, 583] width 1568 height 1067
click at [459, 76] on icon "chevron_left" at bounding box center [458, 78] width 15 height 15
